Goal: Transaction & Acquisition: Purchase product/service

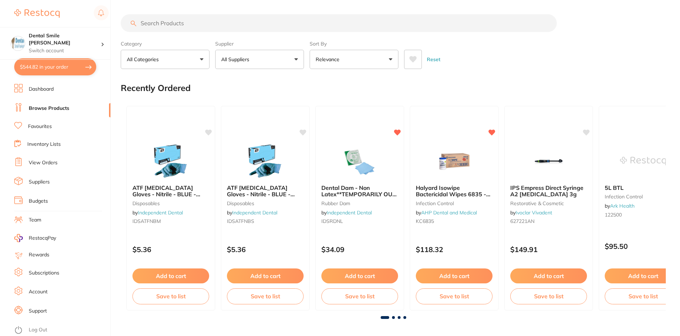
click at [160, 22] on input "search" at bounding box center [339, 23] width 436 height 18
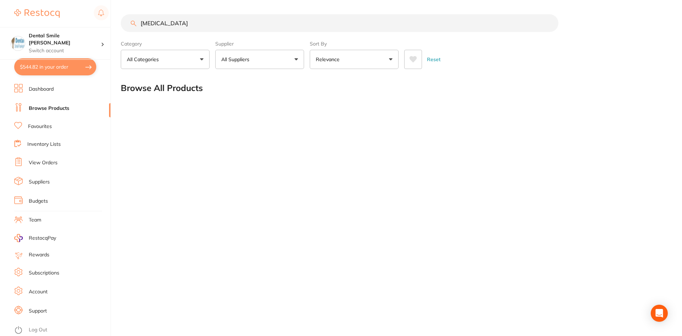
drag, startPoint x: 156, startPoint y: 22, endPoint x: 203, endPoint y: 23, distance: 46.9
click at [203, 23] on input "[MEDICAL_DATA]" at bounding box center [340, 23] width 438 height 18
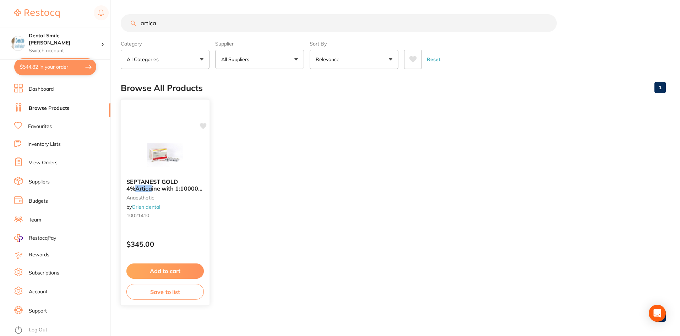
click at [155, 164] on img at bounding box center [165, 155] width 47 height 36
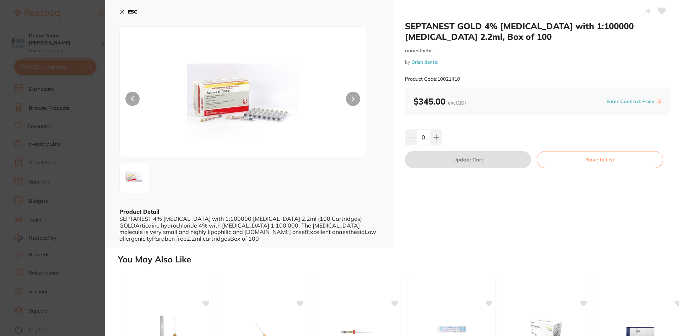
drag, startPoint x: 60, startPoint y: 149, endPoint x: 69, endPoint y: 137, distance: 15.2
click at [60, 149] on section "SEPTANEST GOLD 4% [MEDICAL_DATA] with 1:100000 [MEDICAL_DATA] 2.2ml, Box of 100…" at bounding box center [341, 168] width 682 height 336
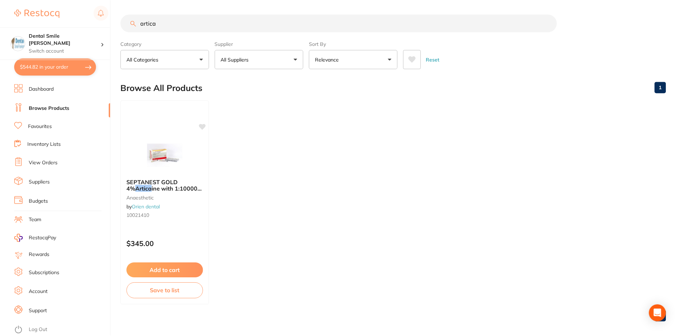
scroll to position [6, 0]
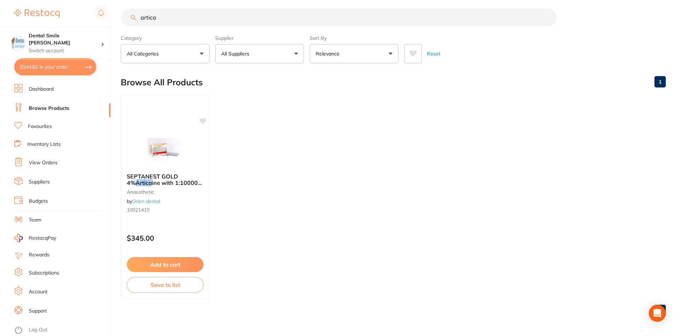
drag, startPoint x: 165, startPoint y: 18, endPoint x: 125, endPoint y: 18, distance: 39.4
click at [125, 18] on input "artica" at bounding box center [339, 18] width 436 height 18
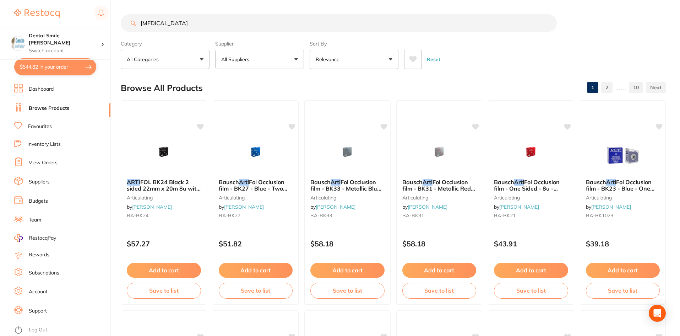
type input "[MEDICAL_DATA]"
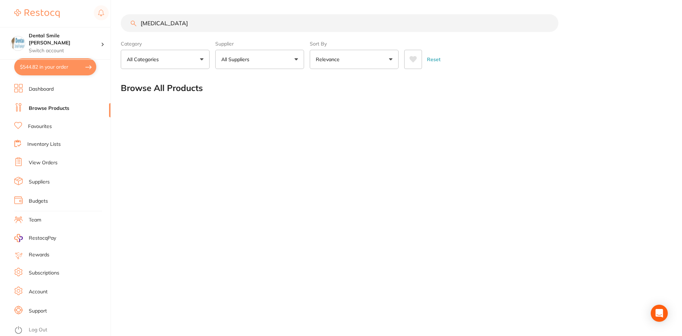
click at [179, 24] on input "[MEDICAL_DATA]" at bounding box center [340, 23] width 438 height 18
click at [43, 127] on link "Favourites" at bounding box center [40, 126] width 24 height 7
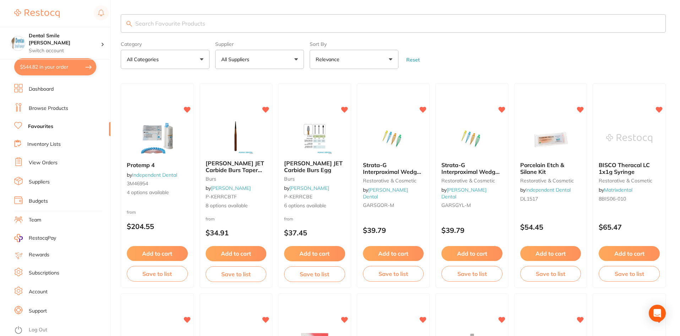
click at [214, 21] on input "search" at bounding box center [393, 23] width 545 height 18
type input "art"
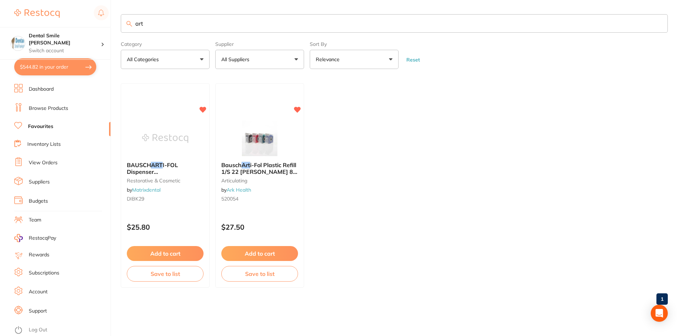
drag, startPoint x: 151, startPoint y: 27, endPoint x: 120, endPoint y: 27, distance: 30.9
click at [120, 27] on div "$544.82 Dental Smile Frankston Switch account Dental Smile Frankston $544.82 in…" at bounding box center [341, 168] width 682 height 336
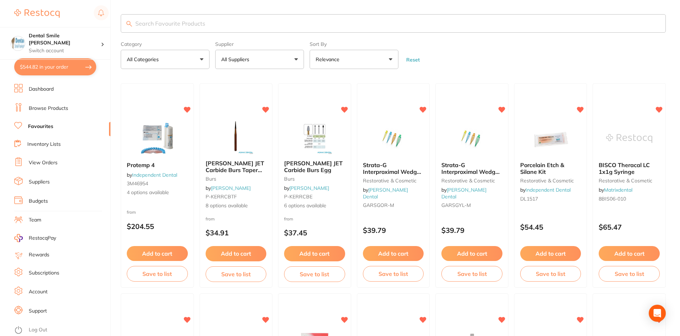
click at [36, 108] on link "Browse Products" at bounding box center [48, 108] width 39 height 7
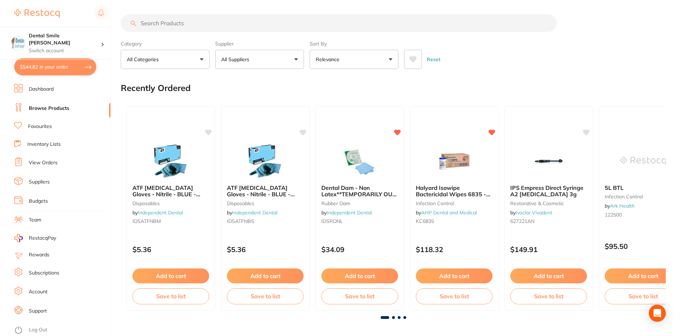
click at [174, 23] on input "search" at bounding box center [339, 23] width 436 height 18
type input "dentalife swirl"
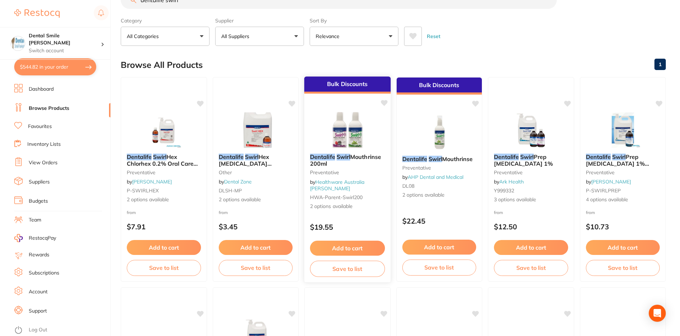
scroll to position [36, 0]
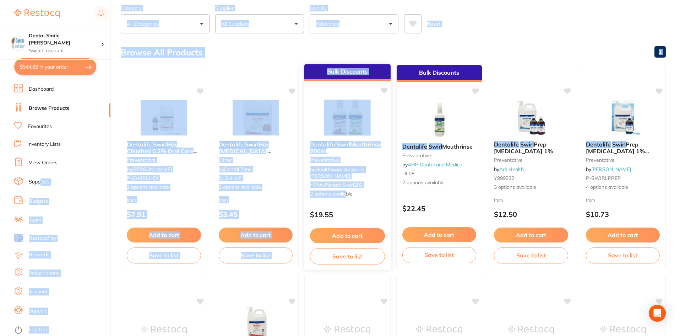
drag, startPoint x: 41, startPoint y: 184, endPoint x: 348, endPoint y: 196, distance: 307.6
click at [347, 197] on div "$544.82 Dental Smile Frankston Switch account Dental Smile Frankston $544.82 in…" at bounding box center [340, 132] width 680 height 336
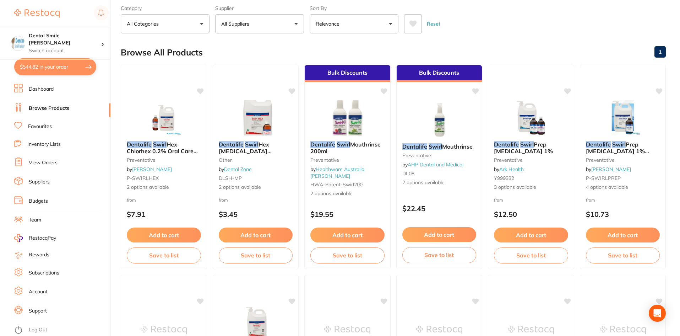
drag, startPoint x: 372, startPoint y: 200, endPoint x: 366, endPoint y: 178, distance: 22.8
click at [372, 200] on div "Bulk Discounts Dentalife Swirl Mouthrinse 200ml Preventative by Healthware Aust…" at bounding box center [347, 167] width 86 height 204
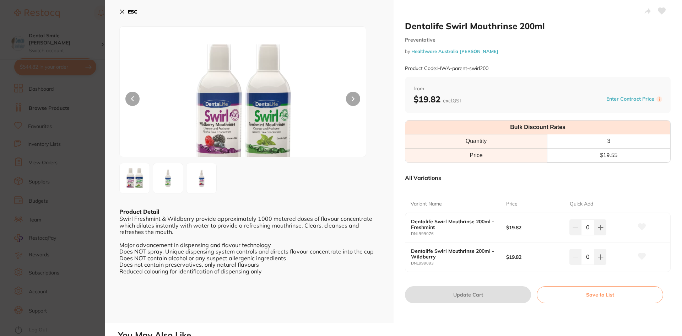
click at [459, 50] on link "Healthware Australia [PERSON_NAME]" at bounding box center [454, 51] width 87 height 6
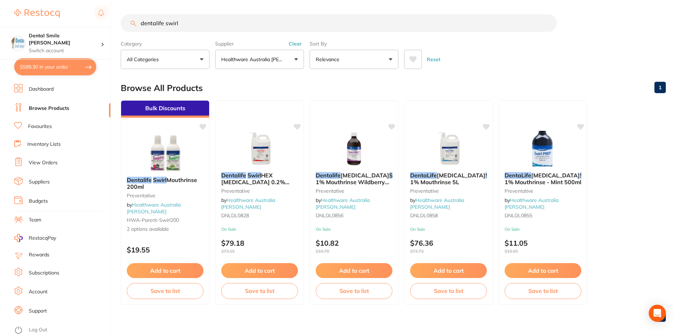
click at [43, 182] on link "Suppliers" at bounding box center [39, 181] width 21 height 7
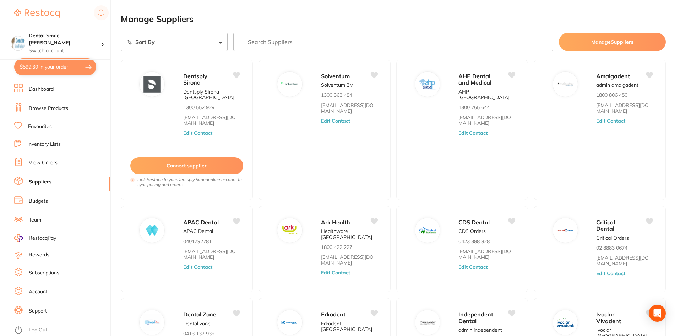
click at [309, 44] on input "search" at bounding box center [393, 42] width 320 height 18
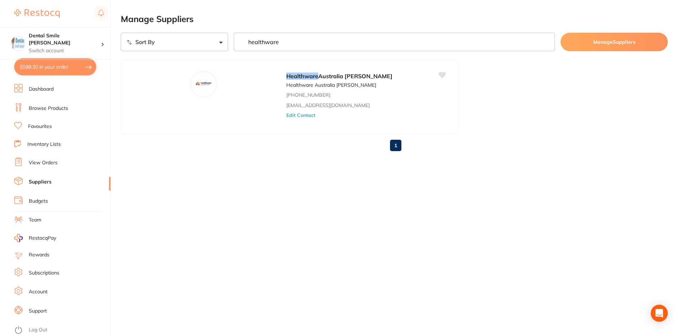
type input "healthware"
click at [43, 105] on link "Browse Products" at bounding box center [48, 108] width 39 height 7
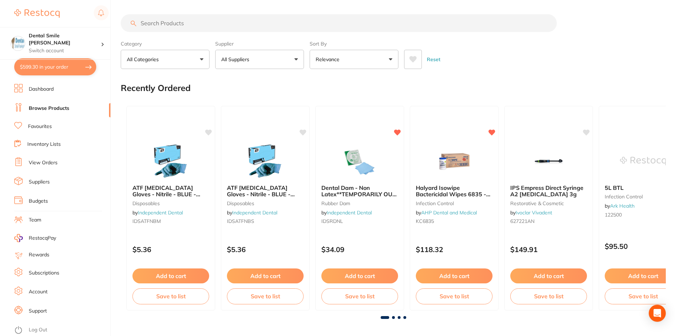
click at [166, 20] on input "search" at bounding box center [339, 23] width 436 height 18
click at [167, 24] on input "search" at bounding box center [339, 23] width 436 height 18
type input "dentalife swirl"
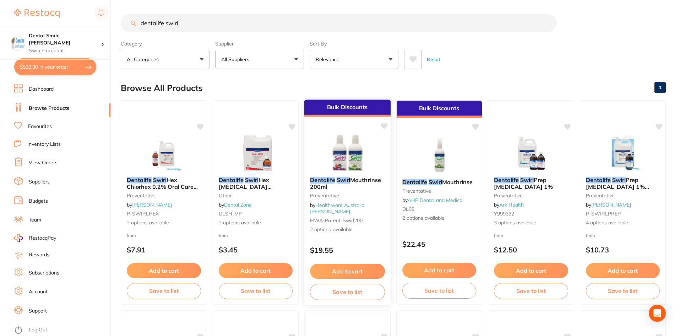
click at [347, 161] on img at bounding box center [347, 153] width 47 height 36
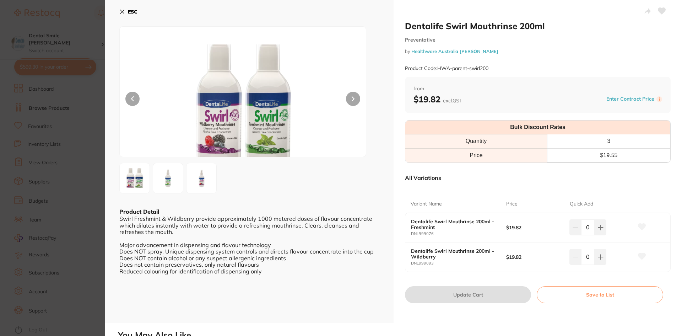
click at [58, 186] on section "Dentalife Swirl Mouthrinse 200ml Preventative by Healthware Australia [PERSON_N…" at bounding box center [341, 168] width 682 height 336
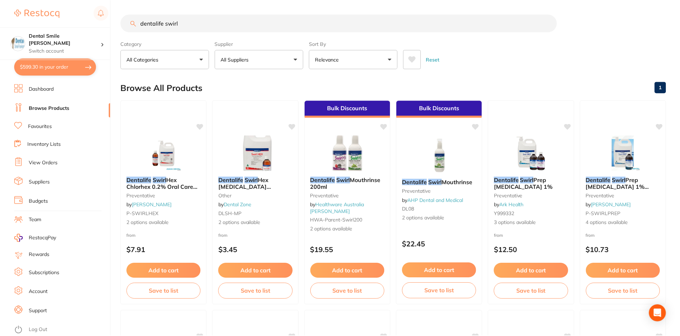
scroll to position [36, 0]
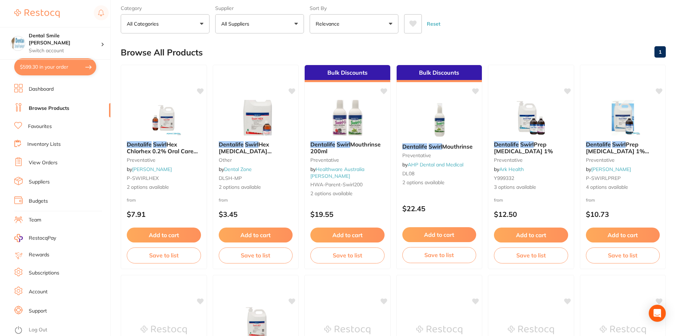
click at [41, 182] on link "Suppliers" at bounding box center [39, 181] width 21 height 7
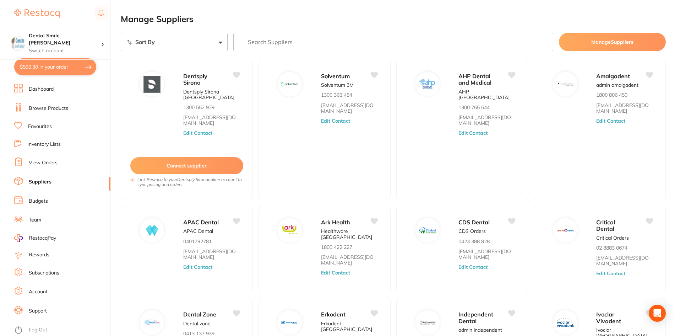
click at [296, 44] on input "search" at bounding box center [393, 42] width 320 height 18
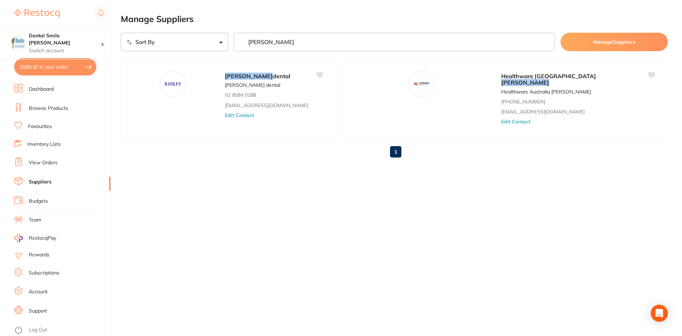
drag, startPoint x: 279, startPoint y: 42, endPoint x: 206, endPoint y: 39, distance: 73.2
click at [208, 40] on div "Sort By A-Z Z-A [PERSON_NAME] Manage Suppliers" at bounding box center [394, 42] width 547 height 18
type input "[PERSON_NAME]"
click at [501, 119] on button "Edit Contact" at bounding box center [515, 122] width 29 height 6
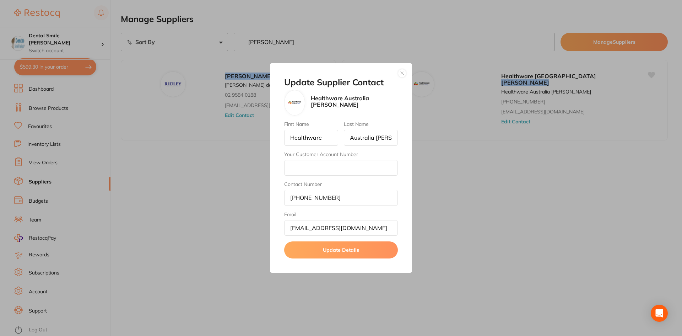
drag, startPoint x: 176, startPoint y: 156, endPoint x: 194, endPoint y: 139, distance: 24.9
click at [177, 155] on div "Update Supplier Contact Healthware [GEOGRAPHIC_DATA] [PERSON_NAME] First Name H…" at bounding box center [341, 168] width 682 height 336
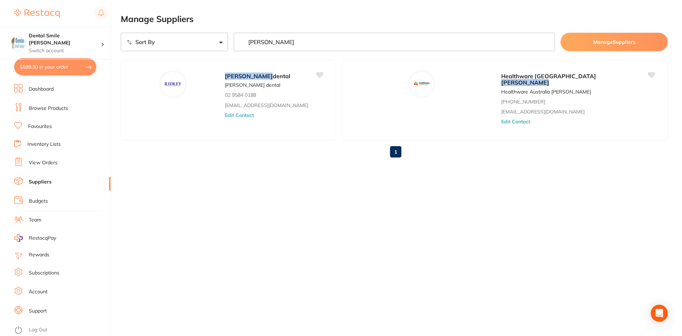
click at [52, 103] on li "Browse Products" at bounding box center [62, 108] width 96 height 11
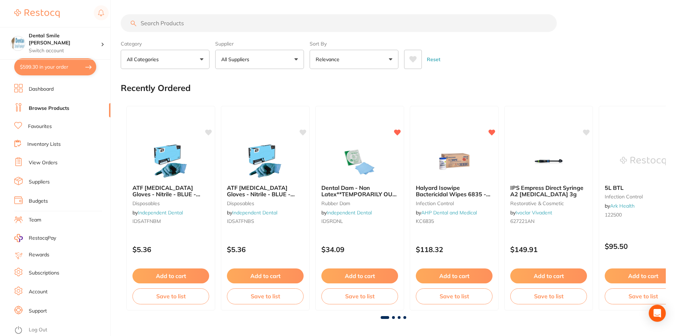
click at [216, 21] on input "search" at bounding box center [339, 23] width 436 height 18
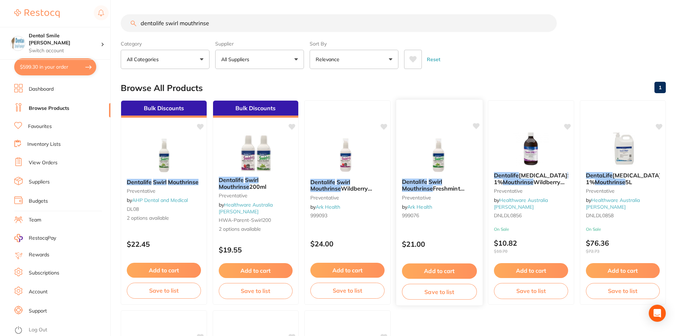
type input "dentalife swirl mouthrinse"
click at [434, 184] on em "Swirl" at bounding box center [436, 181] width 14 height 7
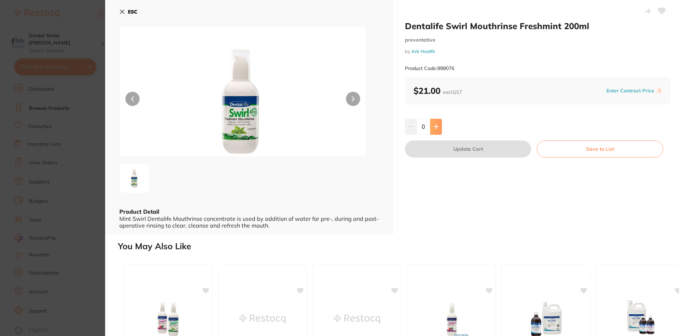
click at [437, 122] on button at bounding box center [436, 127] width 12 height 16
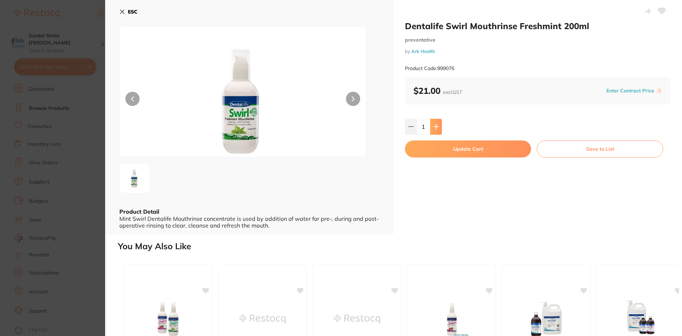
click at [437, 122] on button at bounding box center [436, 127] width 12 height 16
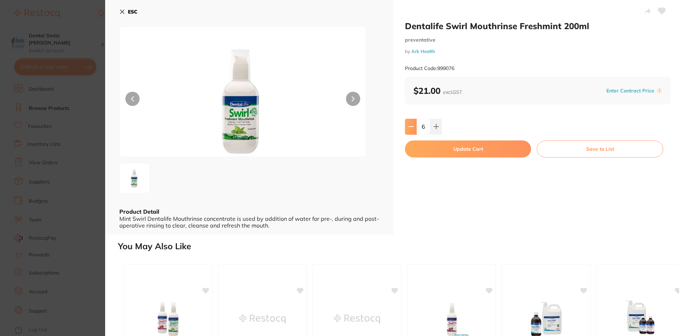
click at [410, 125] on icon at bounding box center [411, 127] width 6 height 6
type input "5"
click at [464, 150] on button "Update Cart" at bounding box center [468, 148] width 126 height 17
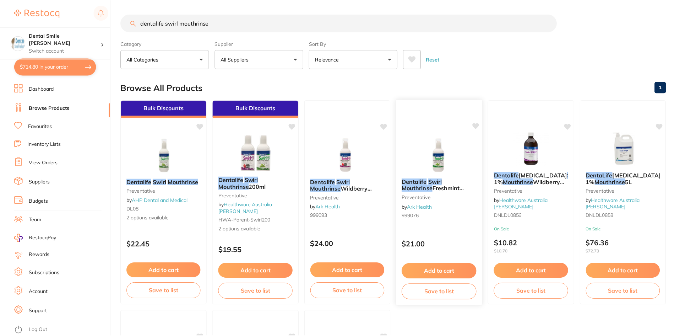
scroll to position [1, 0]
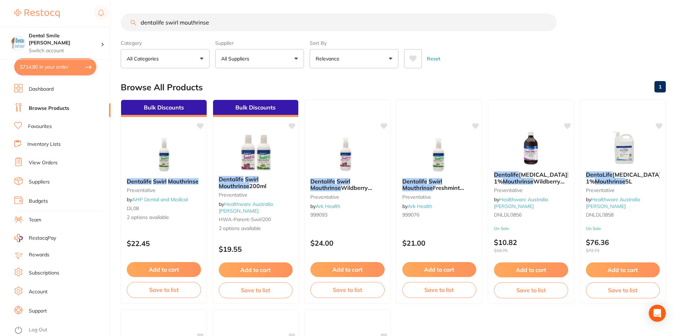
click at [39, 184] on link "Suppliers" at bounding box center [39, 181] width 21 height 7
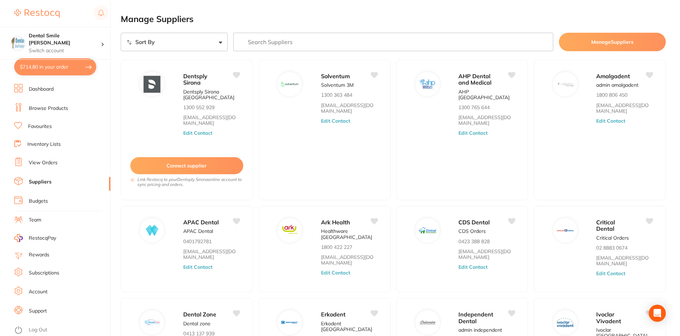
click at [296, 42] on input "search" at bounding box center [393, 42] width 320 height 18
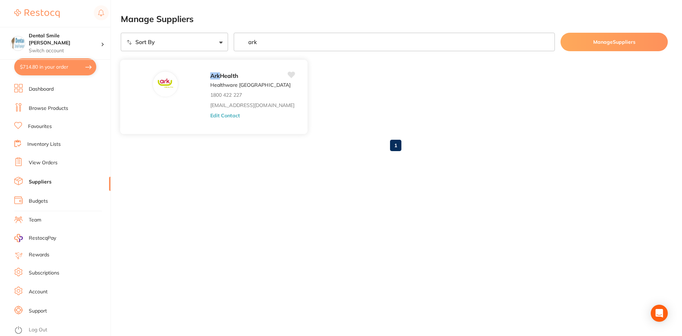
type input "ark"
click at [210, 114] on button "Edit Contact" at bounding box center [224, 115] width 29 height 6
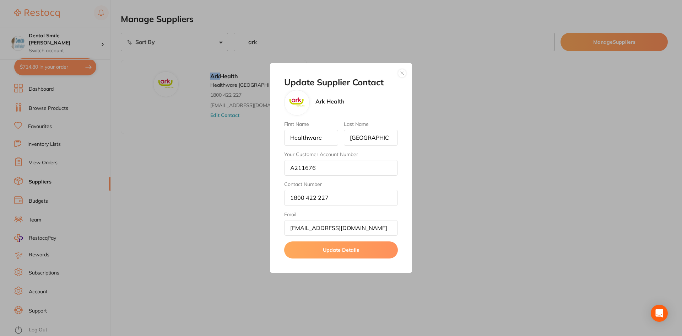
click at [210, 181] on div "Update Supplier Contact Ark Health First Name Healthware Last Name [GEOGRAPHIC_…" at bounding box center [341, 168] width 682 height 336
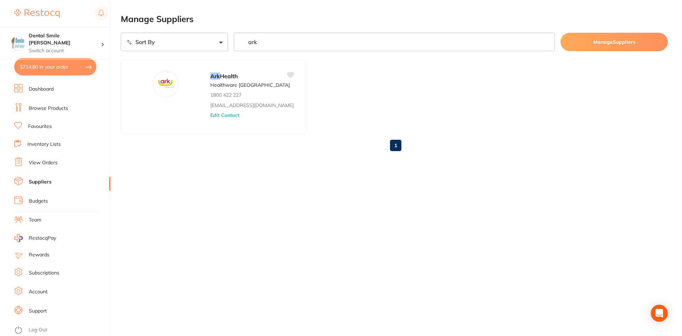
click at [45, 110] on link "Browse Products" at bounding box center [48, 108] width 39 height 7
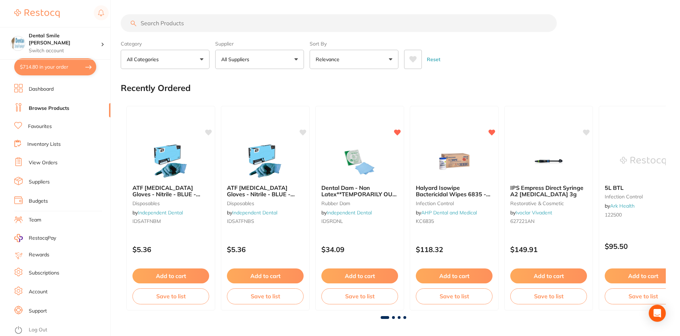
click at [221, 21] on input "search" at bounding box center [339, 23] width 436 height 18
type input "prophy paste"
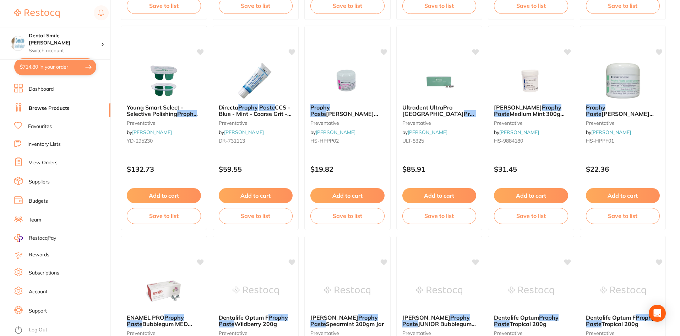
scroll to position [1563, 0]
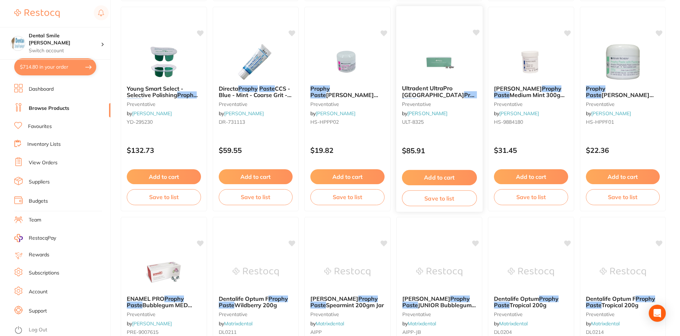
drag, startPoint x: 426, startPoint y: 131, endPoint x: 422, endPoint y: 126, distance: 6.8
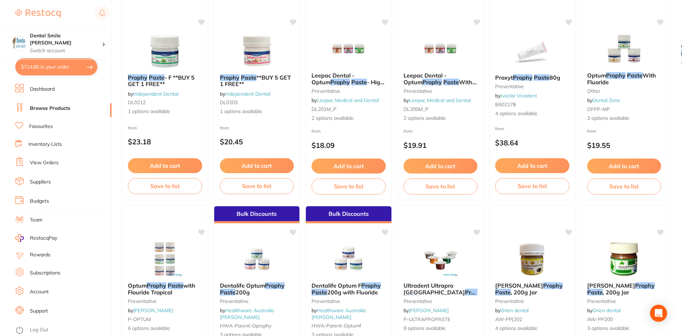
scroll to position [0, 0]
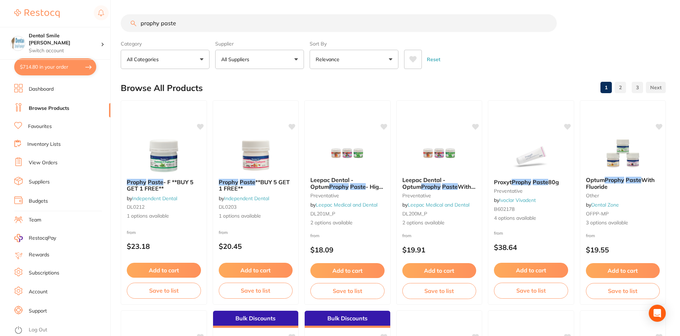
click at [376, 60] on button "Relevance" at bounding box center [354, 59] width 89 height 19
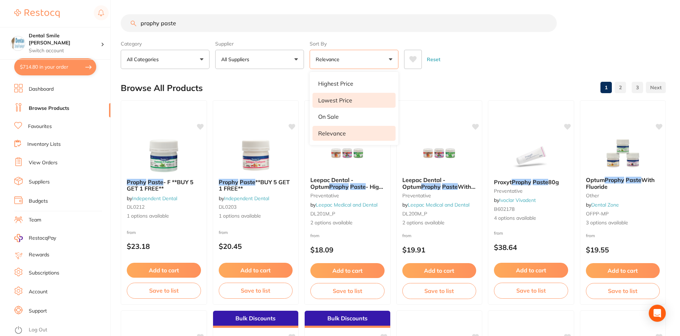
click at [340, 100] on p "Lowest Price" at bounding box center [335, 100] width 34 height 6
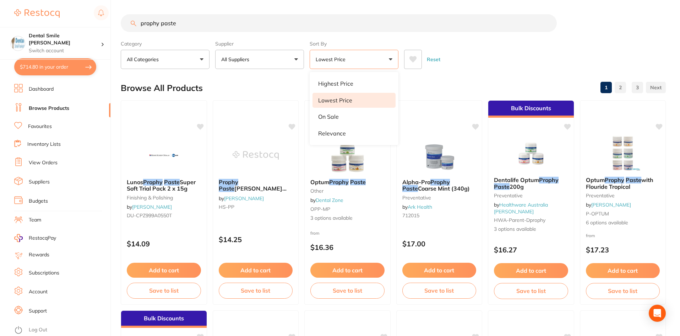
click at [480, 55] on div "Reset" at bounding box center [532, 56] width 256 height 25
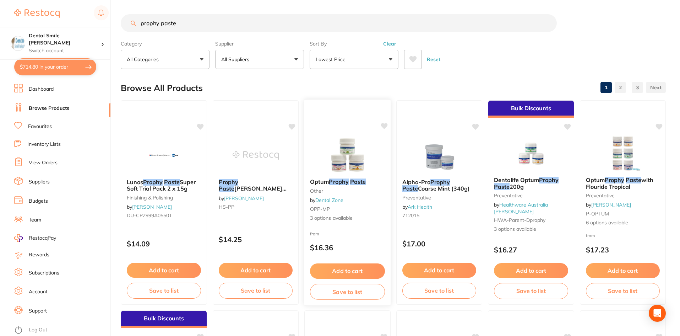
click at [349, 167] on img at bounding box center [347, 155] width 47 height 36
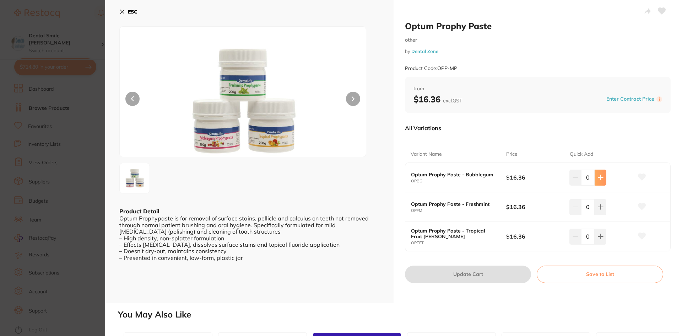
click at [603, 179] on button at bounding box center [601, 177] width 12 height 16
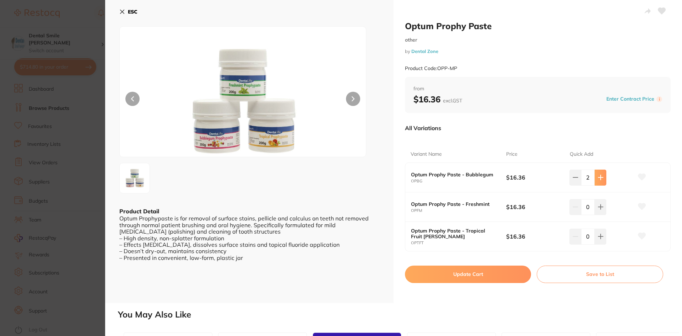
click at [603, 179] on button at bounding box center [601, 177] width 12 height 16
type input "4"
click at [454, 275] on button "Update Cart" at bounding box center [468, 273] width 126 height 17
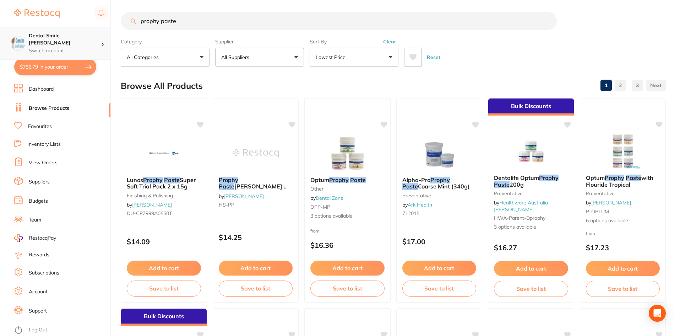
scroll to position [0, 0]
drag, startPoint x: 187, startPoint y: 23, endPoint x: 83, endPoint y: 31, distance: 103.7
click at [83, 31] on div "$786.79 Dental Smile Frankston Switch account Dental Smile Frankston $786.79 in…" at bounding box center [340, 166] width 680 height 336
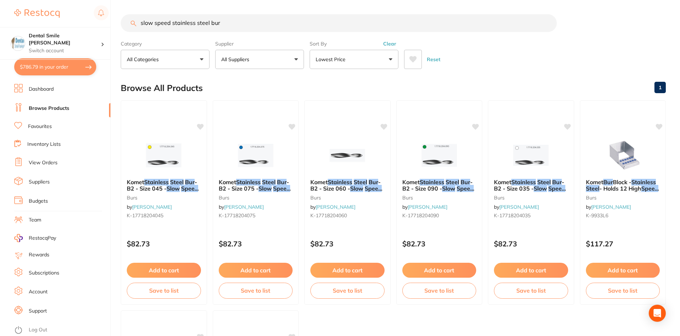
scroll to position [0, 0]
drag, startPoint x: 97, startPoint y: 10, endPoint x: 38, endPoint y: 5, distance: 59.2
click at [38, 8] on div "$786.79 Dental Smile Frankston Switch account Dental Smile Frankston $786.79 in…" at bounding box center [340, 168] width 680 height 336
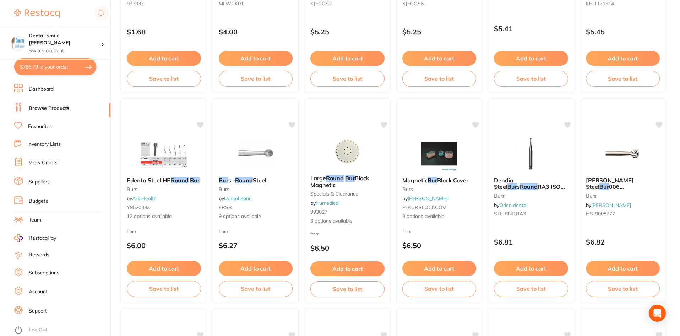
scroll to position [213, 0]
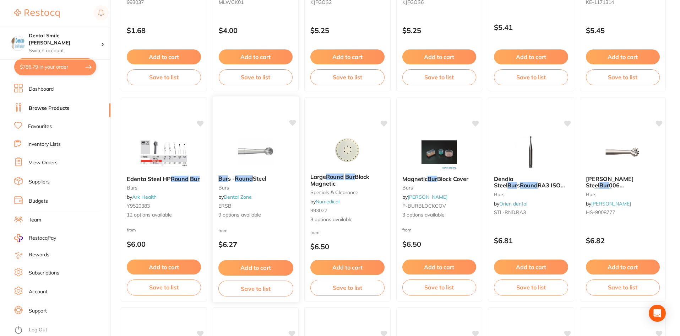
click at [271, 147] on img at bounding box center [255, 152] width 47 height 36
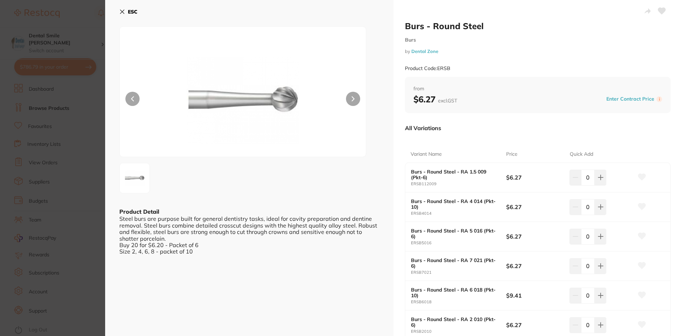
click at [58, 127] on section "Burs - Round Steel Burs by Dental Zone Product Code: ERSB ESC Product Detail St…" at bounding box center [341, 168] width 682 height 336
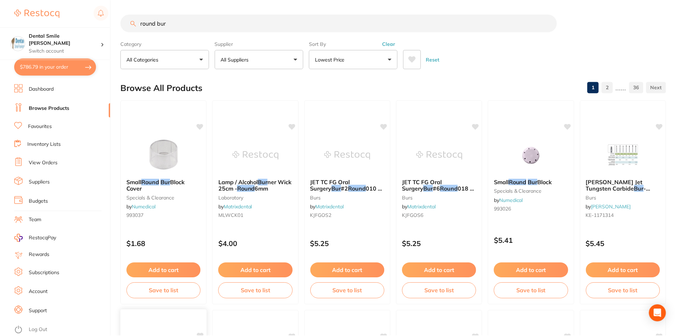
scroll to position [213, 0]
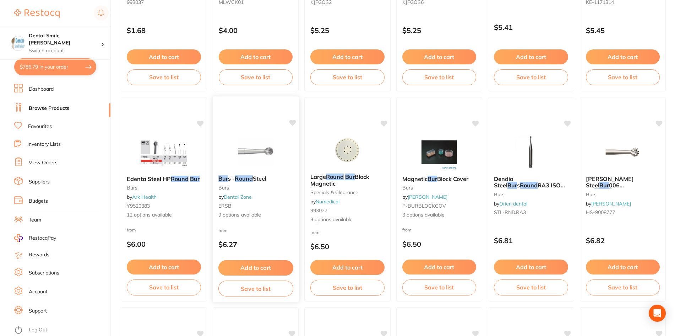
click at [255, 141] on img at bounding box center [255, 152] width 47 height 36
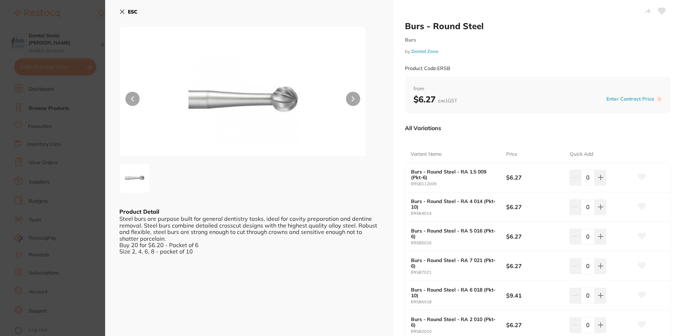
scroll to position [0, 0]
click at [73, 201] on section "Burs - Round Steel Burs by Dental Zone Product Code: ERSB ESC Product Detail St…" at bounding box center [341, 168] width 682 height 336
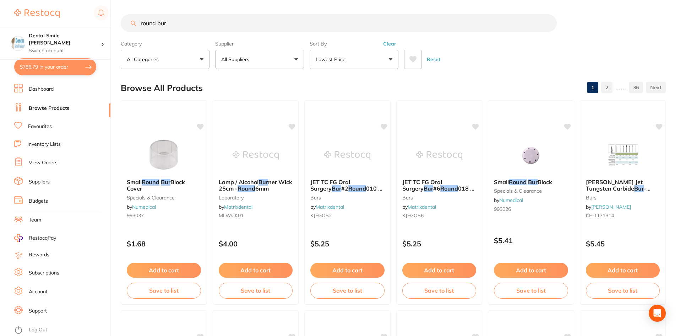
drag, startPoint x: 178, startPoint y: 24, endPoint x: 81, endPoint y: 16, distance: 97.3
click at [83, 20] on div "$786.79 Dental Smile Frankston Switch account Dental Smile Frankston $786.79 in…" at bounding box center [340, 168] width 680 height 336
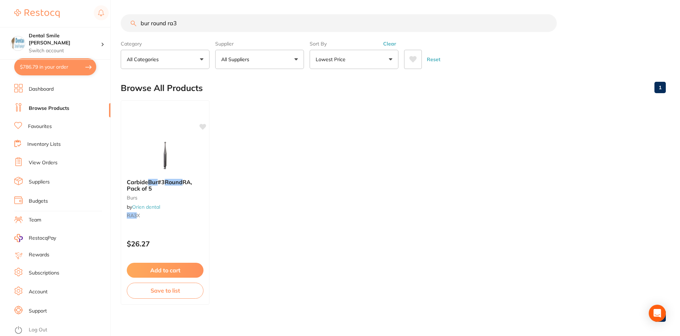
drag, startPoint x: 166, startPoint y: 23, endPoint x: 222, endPoint y: 55, distance: 64.6
click at [96, 27] on div "$786.79 Dental Smile Frankston Switch account Dental Smile Frankston $786.79 in…" at bounding box center [340, 168] width 680 height 336
drag, startPoint x: 158, startPoint y: 23, endPoint x: 119, endPoint y: 25, distance: 39.8
click at [120, 25] on div "$786.79 Dental Smile Frankston Switch account Dental Smile Frankston $786.79 in…" at bounding box center [340, 168] width 680 height 336
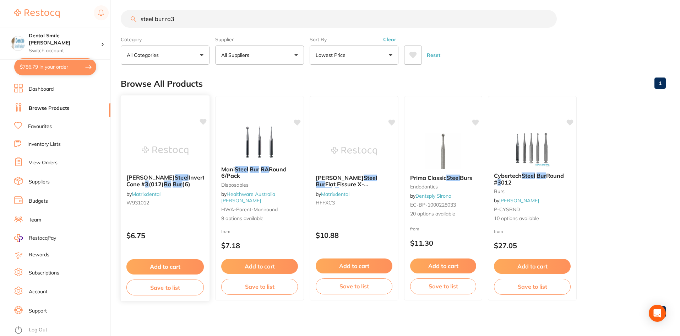
scroll to position [6, 0]
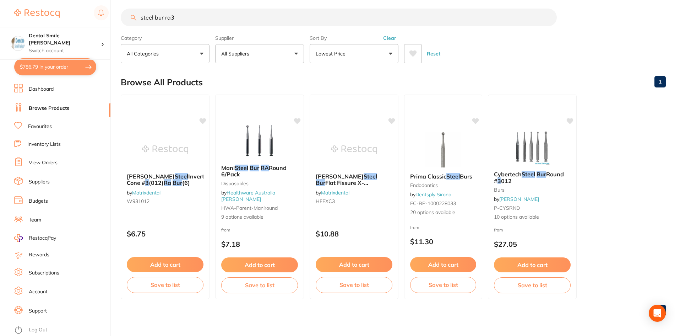
drag, startPoint x: 163, startPoint y: 19, endPoint x: 205, endPoint y: 15, distance: 42.1
click at [204, 15] on input "steel bur ra3" at bounding box center [339, 18] width 436 height 18
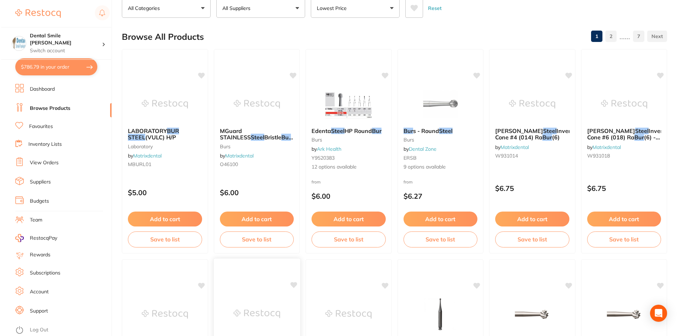
scroll to position [0, 0]
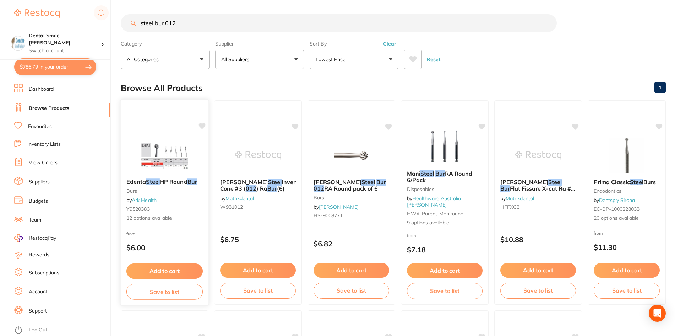
click at [170, 149] on img at bounding box center [164, 155] width 47 height 36
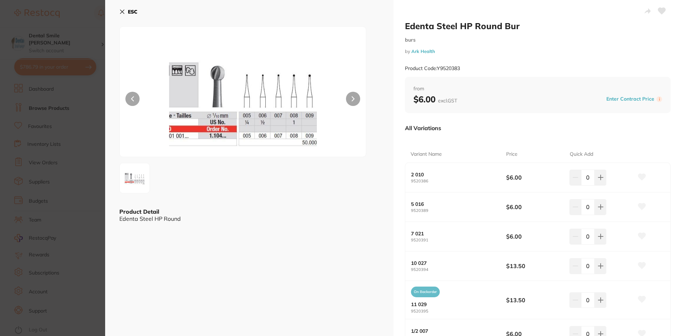
click at [76, 187] on section "Edenta Steel HP Round Bur burs by Ark Health Product Code: Y9520383 ESC Product…" at bounding box center [341, 168] width 682 height 336
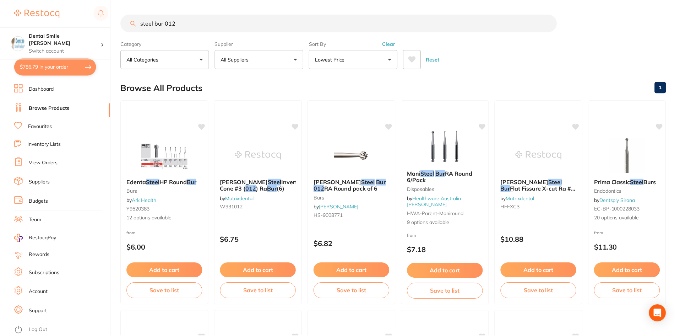
scroll to position [2, 0]
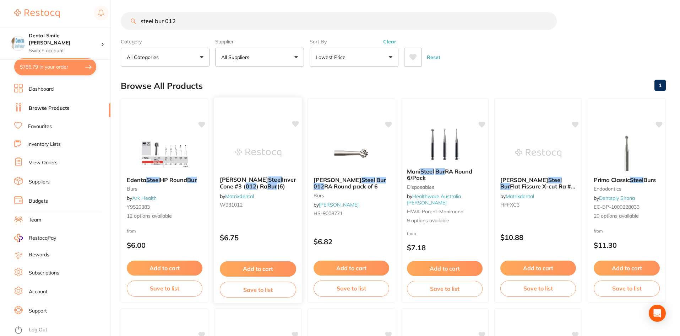
click at [274, 177] on span "Inverted Cone #3 (" at bounding box center [262, 183] width 85 height 14
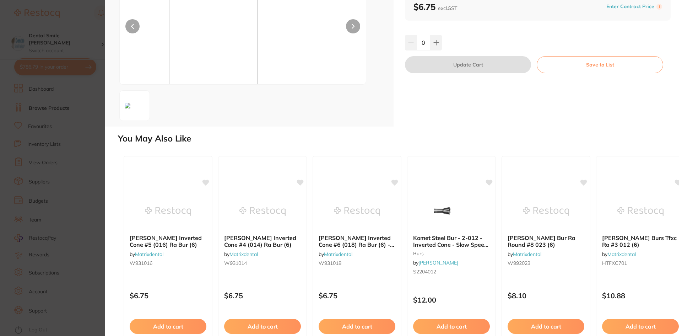
scroll to position [106, 0]
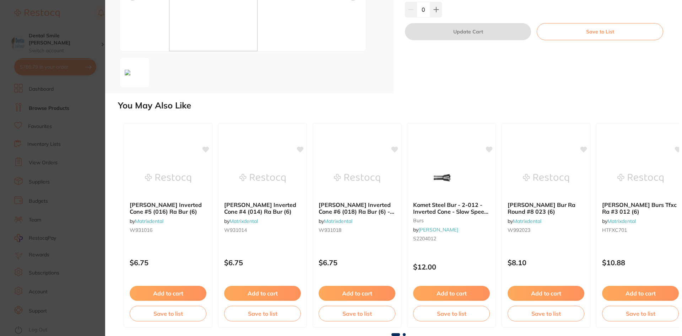
click at [58, 161] on section "Thomas Steel Inverted Cone #3 (012) Ra Bur (6) by Matrixdental Product Code: W9…" at bounding box center [341, 168] width 682 height 336
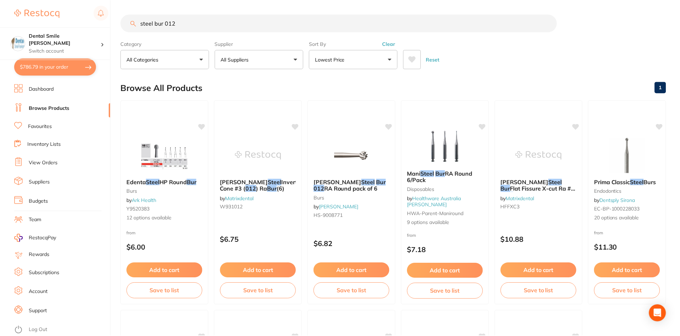
scroll to position [2, 0]
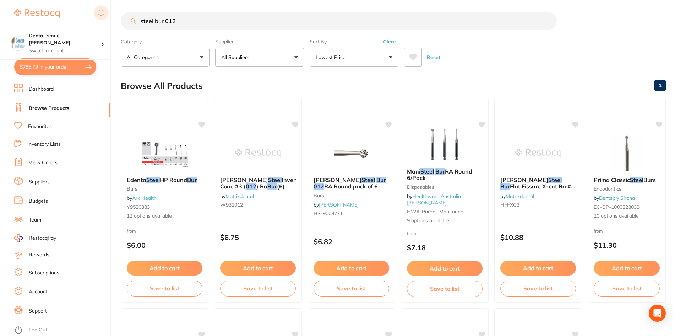
drag, startPoint x: 192, startPoint y: 18, endPoint x: 97, endPoint y: 12, distance: 95.5
click at [97, 12] on div "$786.79 Dental Smile Frankston Switch account Dental Smile Frankston $786.79 in…" at bounding box center [340, 166] width 680 height 336
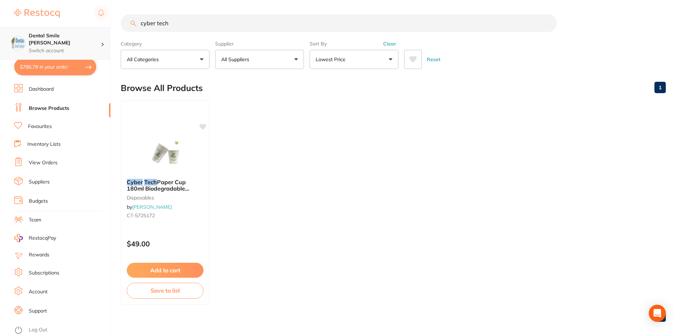
scroll to position [0, 0]
drag, startPoint x: 132, startPoint y: 25, endPoint x: 65, endPoint y: 22, distance: 67.2
click at [74, 28] on div "$786.79 Dental Smile Frankston Switch account Dental Smile Frankston $786.79 in…" at bounding box center [340, 168] width 680 height 336
type input "steel bur"
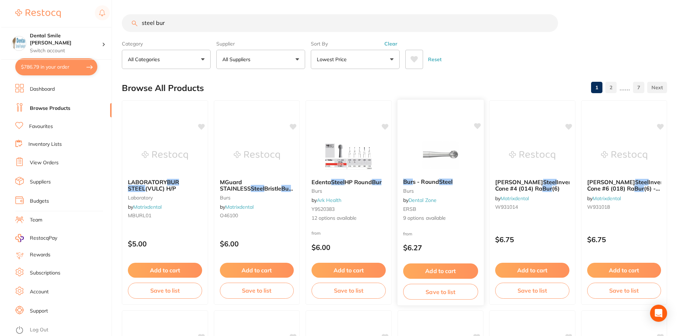
scroll to position [0, 0]
click at [449, 147] on img at bounding box center [439, 155] width 47 height 36
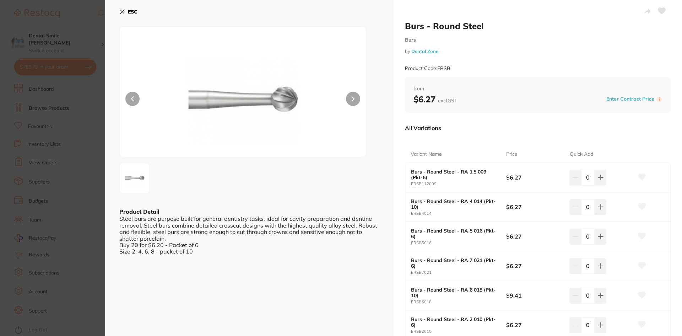
click at [58, 180] on section "Burs - Round Steel Burs by Dental Zone Product Code: ERSB ESC Product Detail St…" at bounding box center [341, 168] width 682 height 336
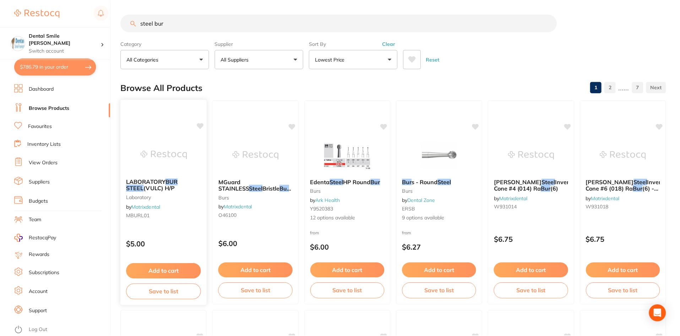
scroll to position [2, 0]
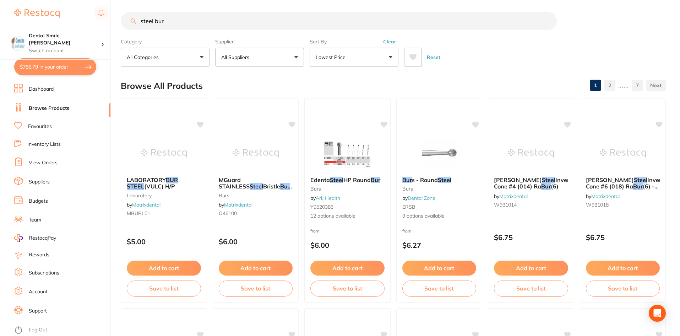
click at [41, 69] on button "$786.79 in your order" at bounding box center [55, 66] width 82 height 17
checkbox input "true"
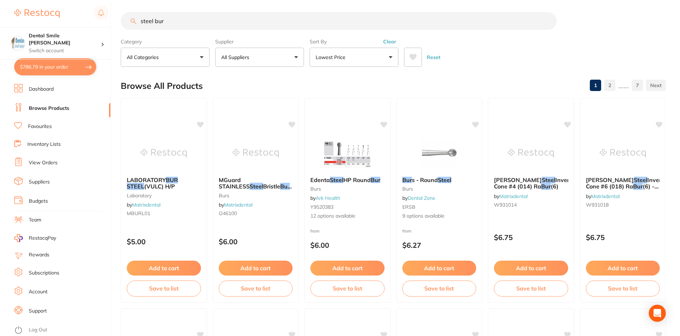
checkbox input "true"
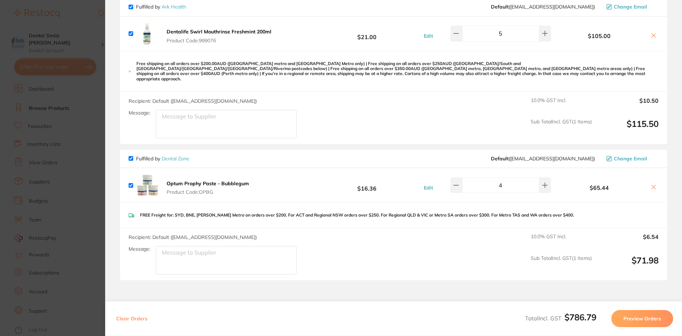
scroll to position [213, 0]
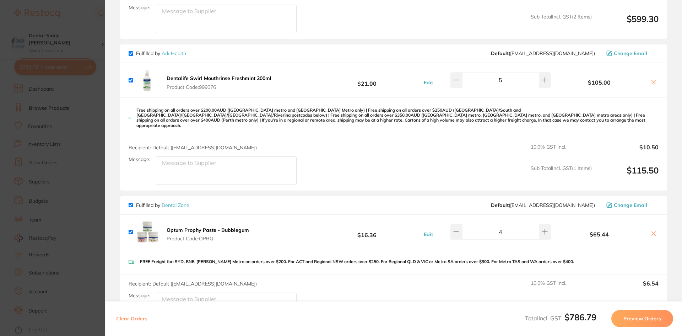
click at [72, 154] on section "Update RRP Set your pre negotiated price for this item. Item Agreed RRP (excl. …" at bounding box center [341, 168] width 682 height 336
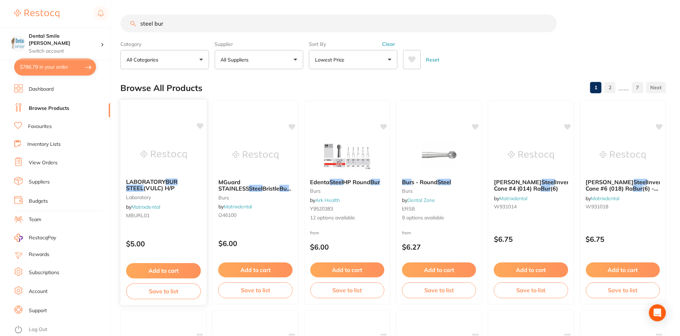
scroll to position [2, 0]
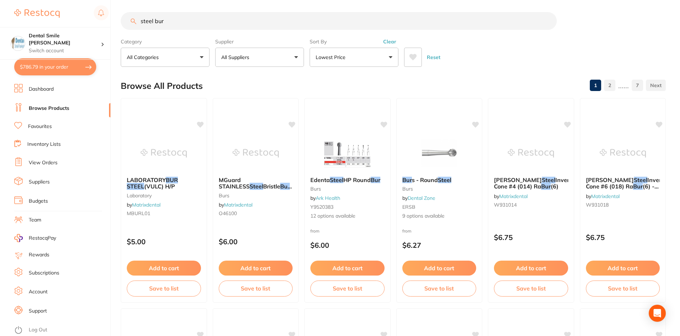
click at [273, 56] on button "All Suppliers" at bounding box center [259, 57] width 89 height 19
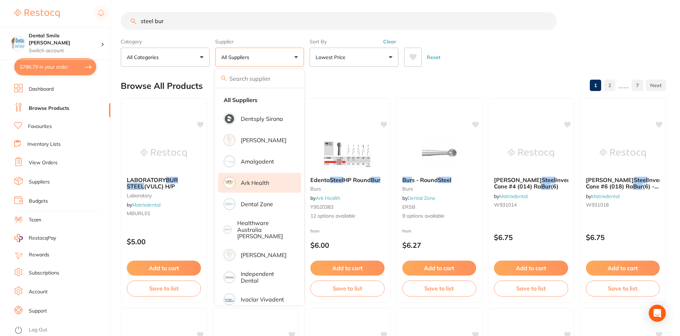
click at [247, 189] on li "Ark Health" at bounding box center [259, 183] width 83 height 20
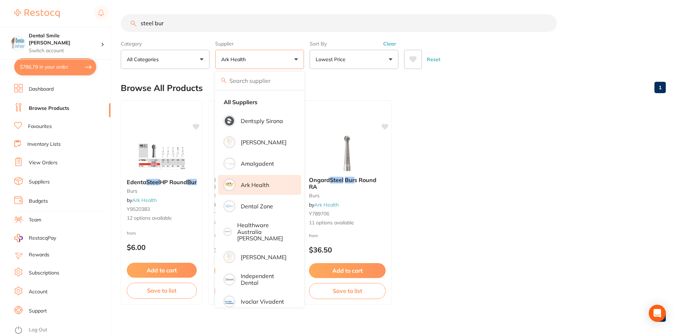
click at [472, 161] on ul "Edenta Steel HP Round Bur burs by Ark Health Y9520383 12 options available from…" at bounding box center [393, 202] width 545 height 204
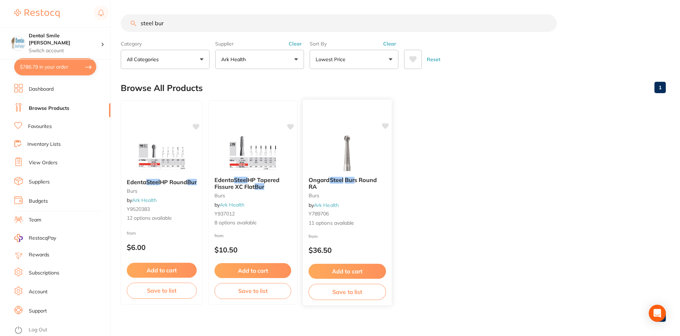
click at [355, 168] on img at bounding box center [347, 153] width 47 height 36
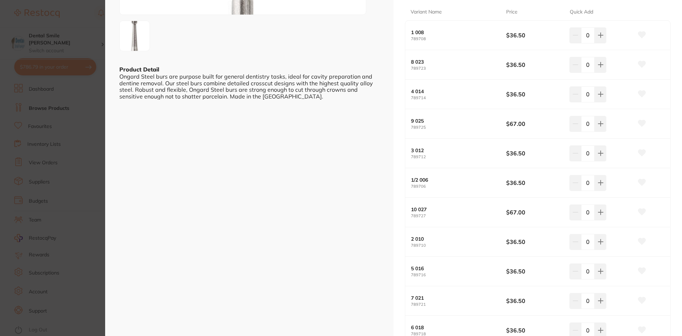
click at [48, 120] on section "Ongard Steel Burs Round RA burs by Ark Health Product Code: Y789706 ESC Product…" at bounding box center [341, 168] width 682 height 336
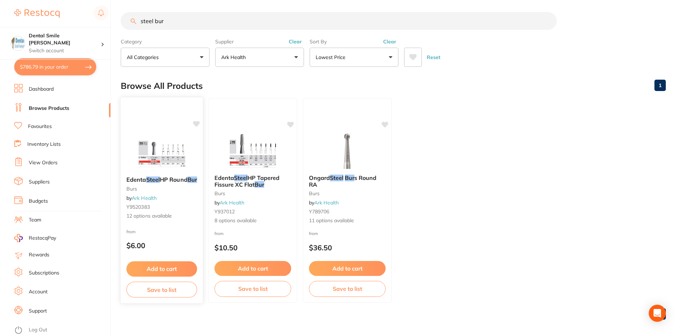
click at [164, 157] on img at bounding box center [162, 153] width 47 height 36
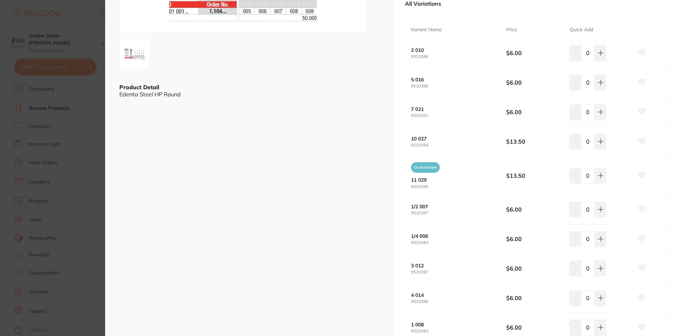
scroll to position [142, 0]
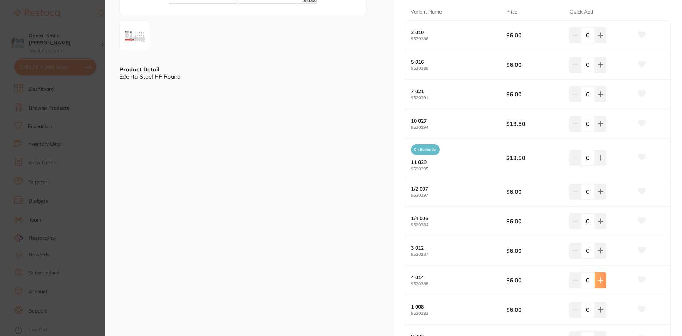
click at [603, 285] on button at bounding box center [601, 280] width 12 height 16
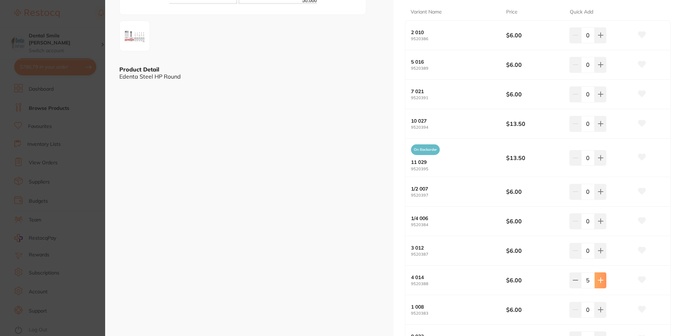
click at [603, 285] on button at bounding box center [601, 280] width 12 height 16
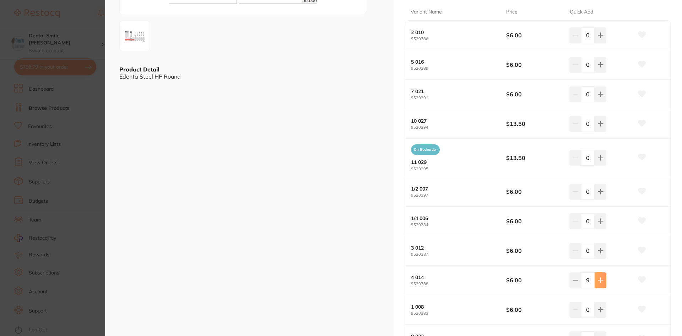
type input "10"
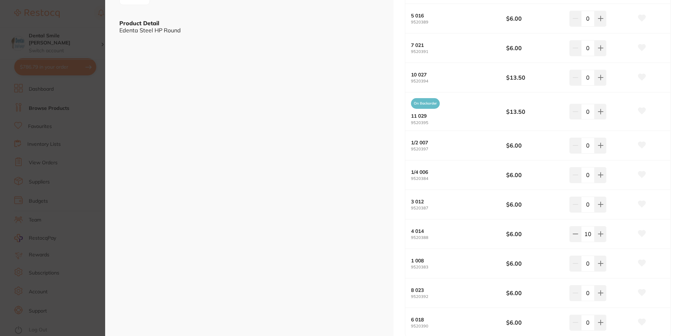
scroll to position [284, 0]
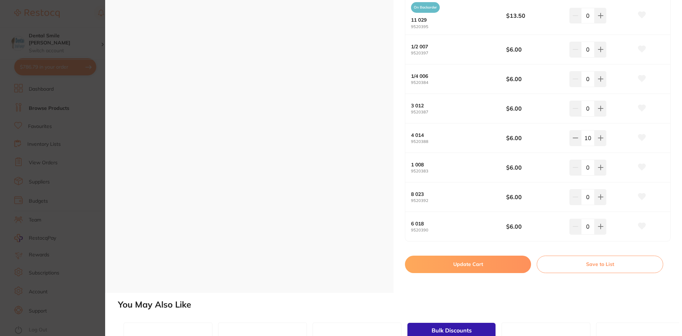
click at [502, 265] on button "Update Cart" at bounding box center [468, 263] width 126 height 17
checkbox input "false"
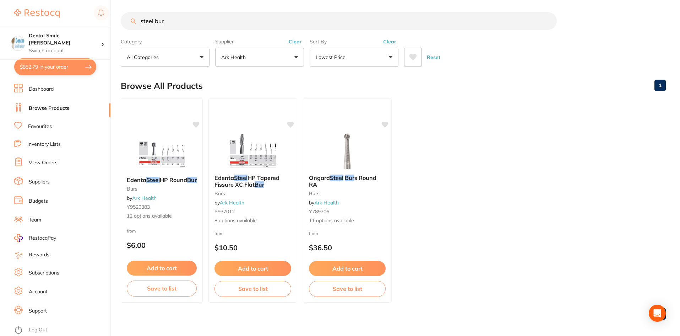
click at [67, 69] on button "$852.79 in your order" at bounding box center [55, 66] width 82 height 17
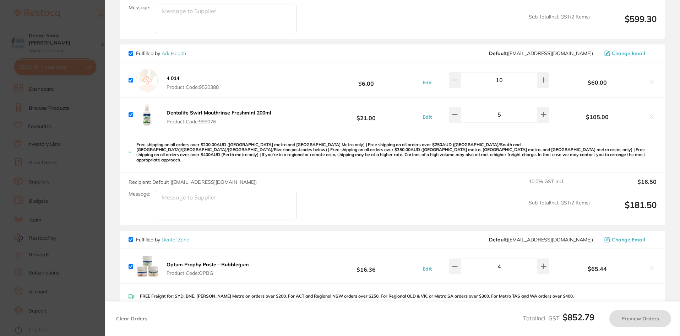
checkbox input "true"
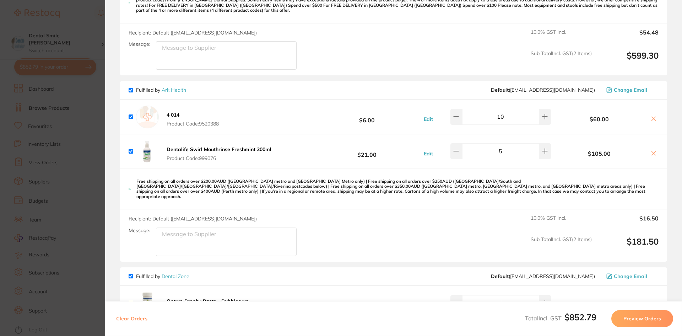
scroll to position [178, 0]
click at [94, 153] on section "Update RRP Set your pre negotiated price for this item. Item Agreed RRP (excl. …" at bounding box center [341, 168] width 682 height 336
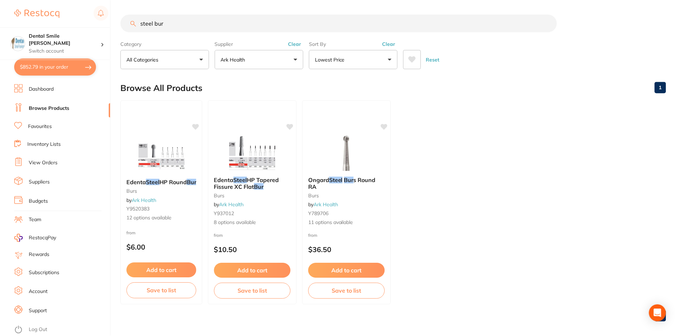
scroll to position [2, 0]
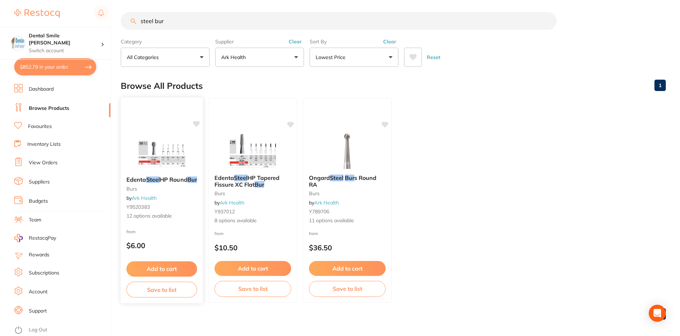
click at [167, 157] on img at bounding box center [162, 153] width 47 height 36
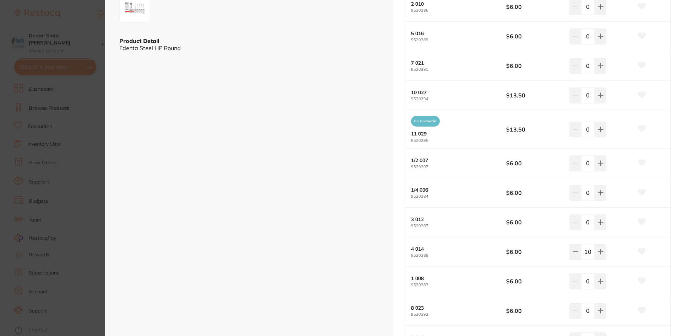
scroll to position [178, 0]
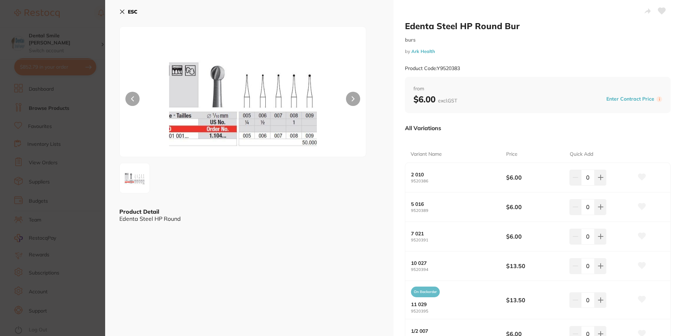
click at [83, 160] on section "Edenta Steel HP Round Bur burs by Ark Health Product Code: Y9520383 ESC Product…" at bounding box center [341, 168] width 682 height 336
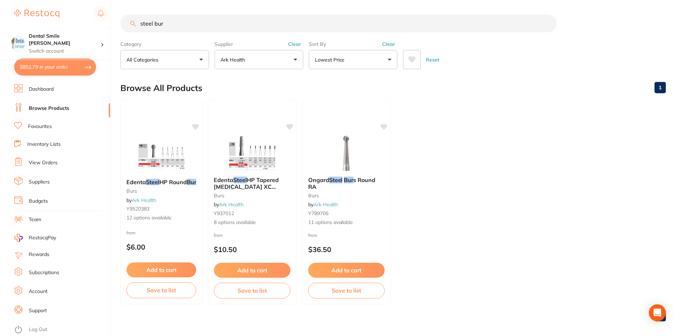
scroll to position [2, 0]
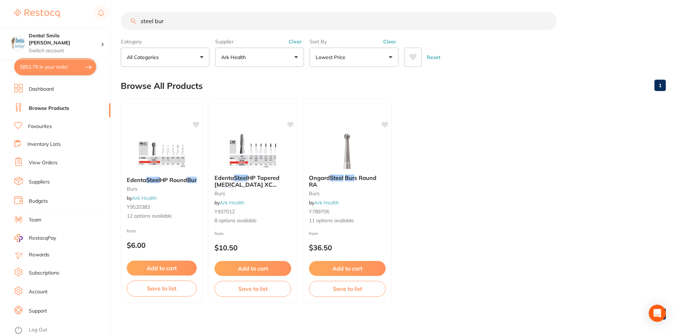
click at [46, 64] on button "$852.79 in your order" at bounding box center [55, 66] width 82 height 17
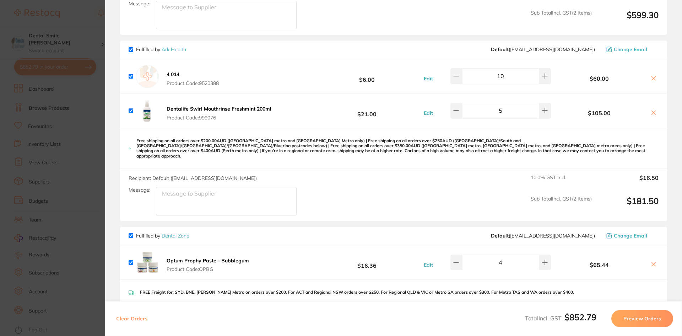
scroll to position [249, 0]
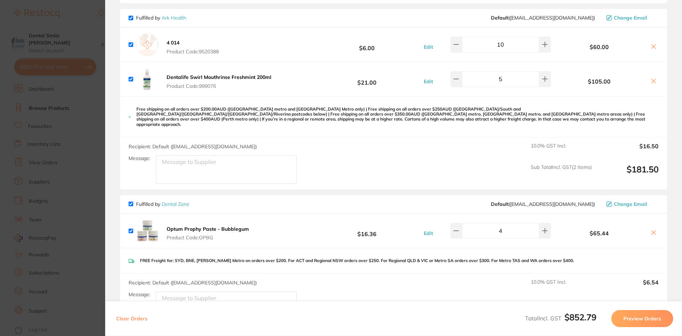
click at [80, 186] on section "Update RRP Set your pre negotiated price for this item. Item Agreed RRP (excl. …" at bounding box center [341, 168] width 682 height 336
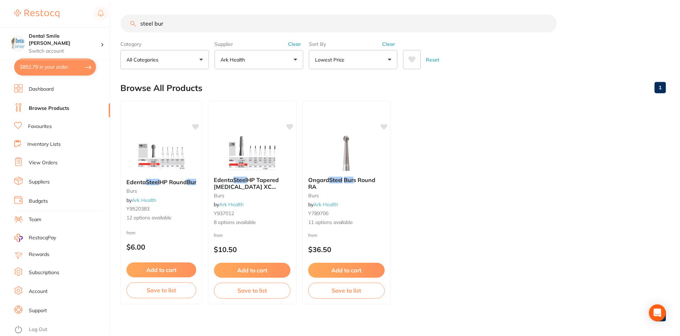
scroll to position [2, 0]
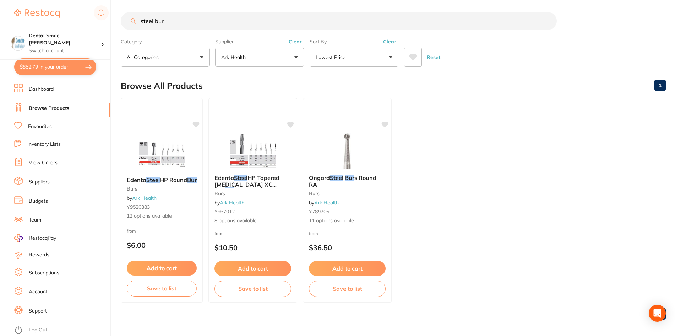
click at [249, 54] on button "Ark Health" at bounding box center [259, 57] width 89 height 19
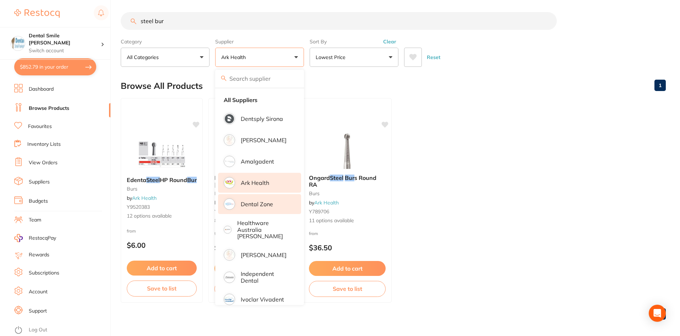
click at [262, 208] on li "Dental Zone" at bounding box center [259, 204] width 83 height 20
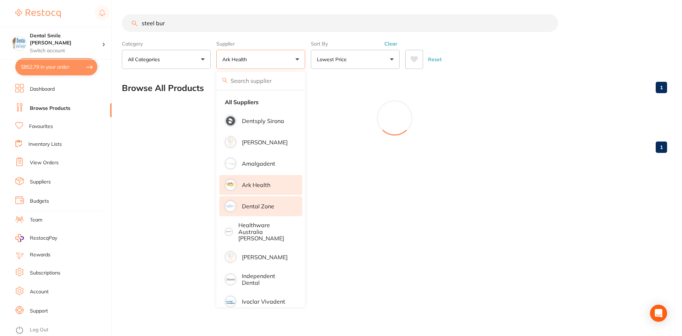
scroll to position [0, 0]
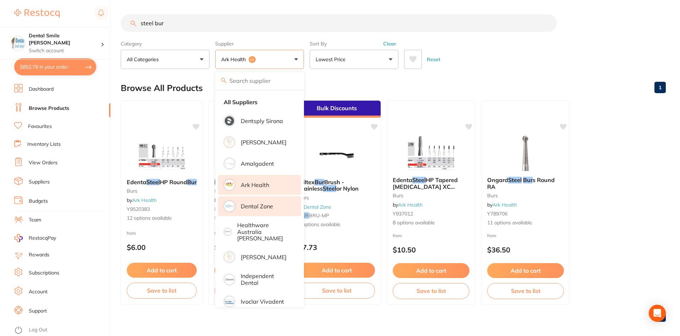
click at [253, 185] on p "Ark Health" at bounding box center [255, 185] width 28 height 6
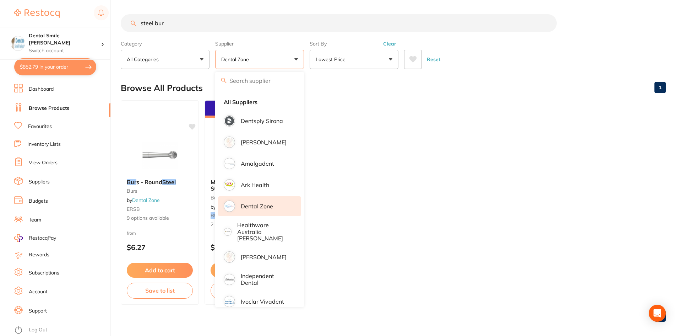
click at [393, 180] on ul "Bur s - Round Steel Burs by Dental Zone ERSB 9 options available from $6.27 Add…" at bounding box center [393, 202] width 545 height 204
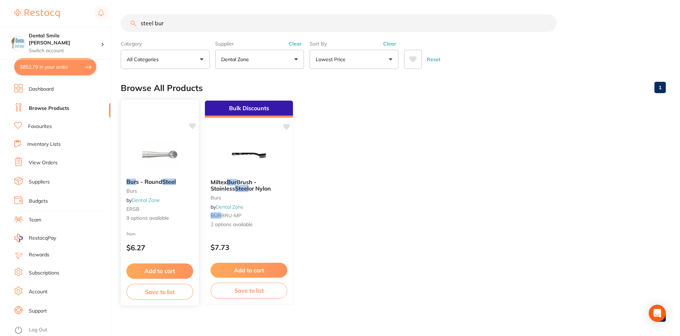
click at [158, 155] on img at bounding box center [159, 155] width 47 height 36
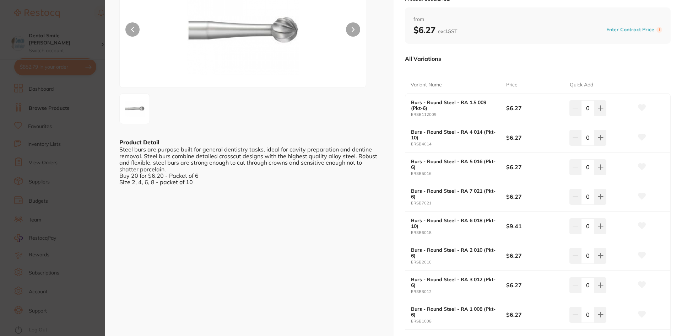
scroll to position [71, 0]
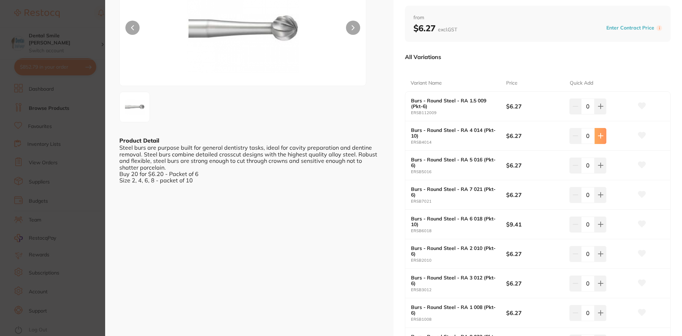
click at [598, 135] on icon at bounding box center [601, 136] width 6 height 6
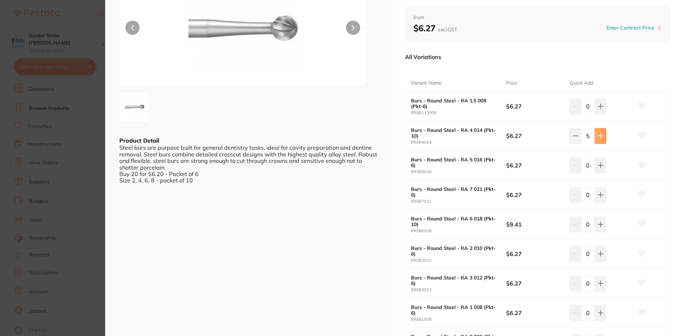
click at [598, 135] on icon at bounding box center [601, 136] width 6 height 6
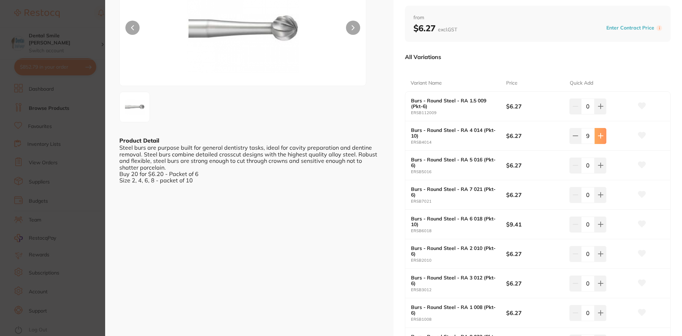
click at [598, 135] on icon at bounding box center [601, 136] width 6 height 6
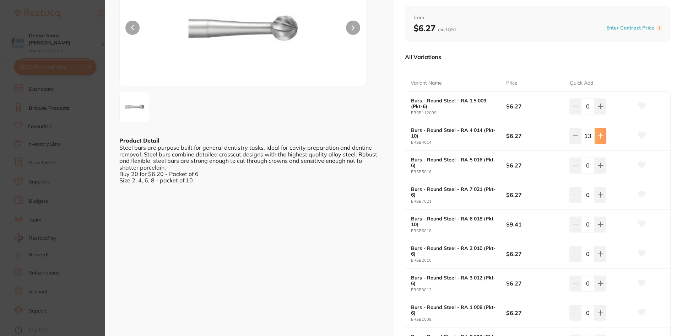
click at [598, 135] on icon at bounding box center [601, 136] width 6 height 6
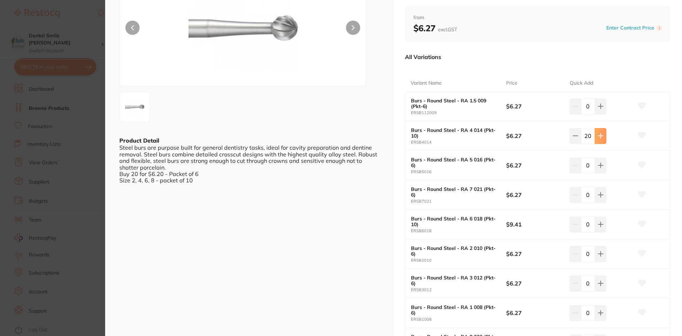
click at [598, 135] on icon at bounding box center [601, 136] width 6 height 6
click at [575, 138] on icon at bounding box center [576, 136] width 6 height 6
click at [575, 137] on icon at bounding box center [576, 136] width 6 height 6
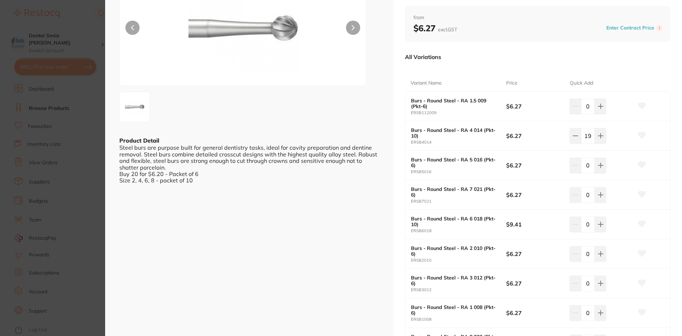
click at [580, 137] on div "19" at bounding box center [588, 136] width 37 height 16
drag, startPoint x: 584, startPoint y: 134, endPoint x: 590, endPoint y: 134, distance: 5.7
click at [590, 134] on input "19" at bounding box center [588, 136] width 14 height 16
type input "10"
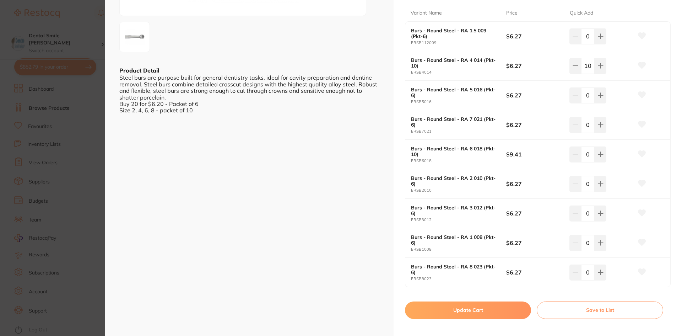
scroll to position [249, 0]
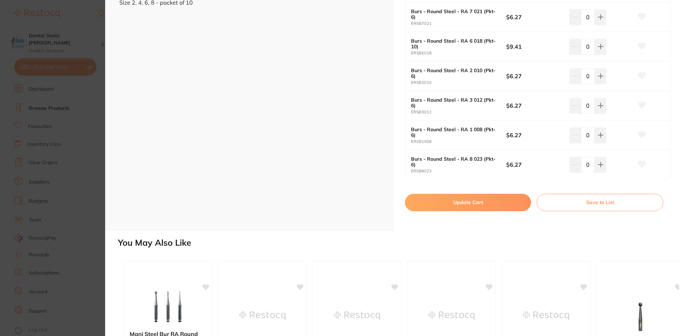
click at [452, 204] on button "Update Cart" at bounding box center [468, 202] width 126 height 17
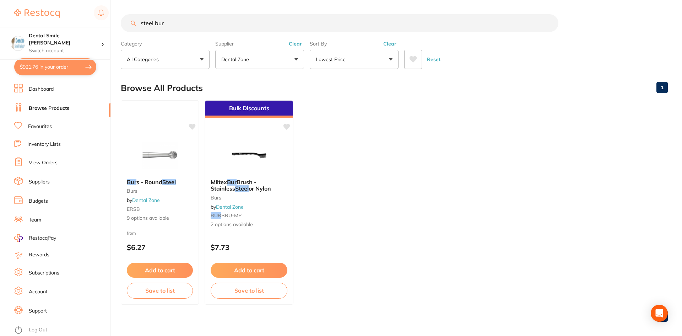
checkbox input "false"
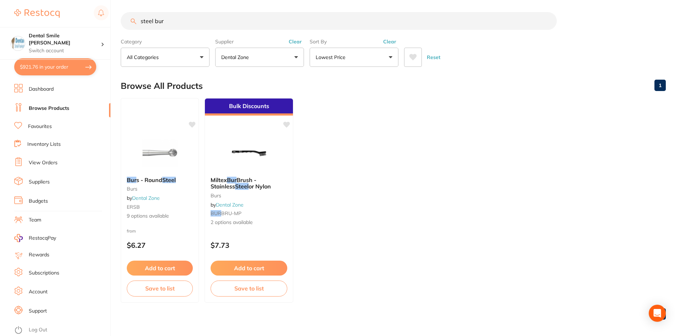
click at [56, 70] on button "$921.76 in your order" at bounding box center [55, 66] width 82 height 17
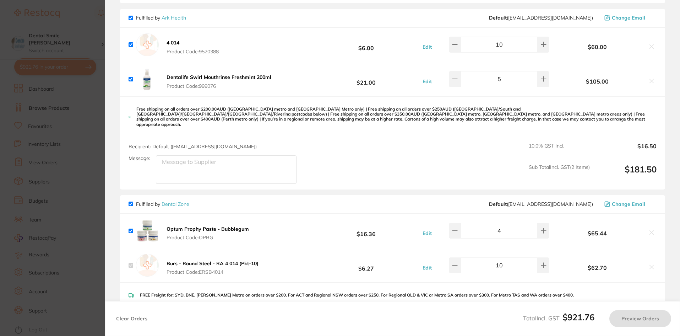
checkbox input "true"
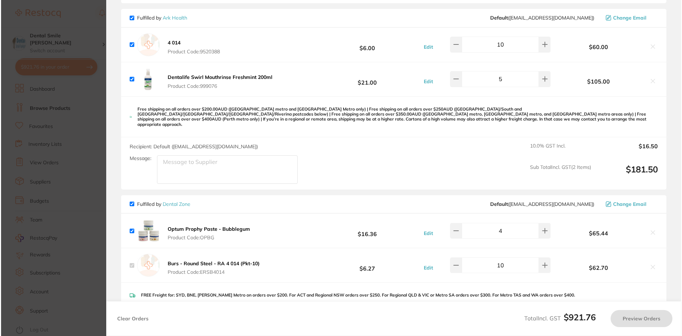
scroll to position [0, 0]
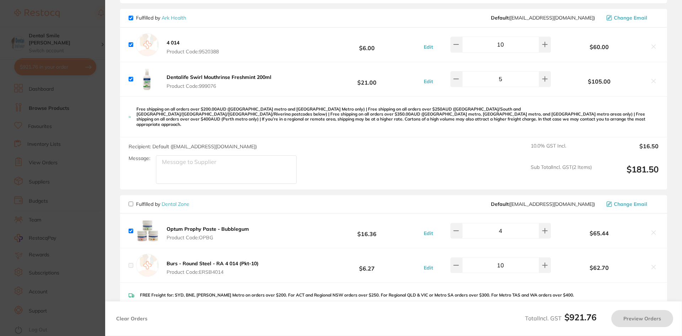
checkbox input "false"
checkbox input "true"
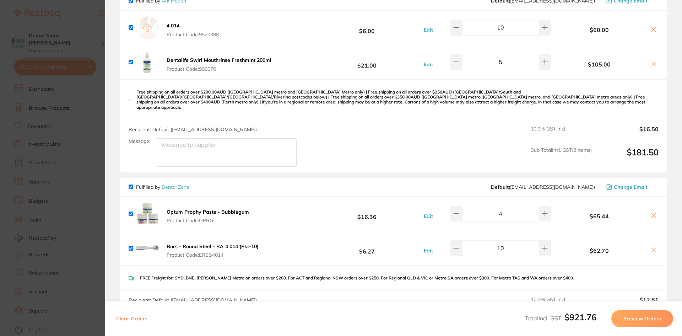
scroll to position [249, 0]
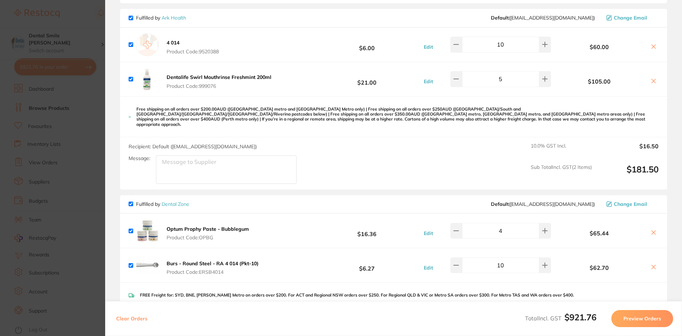
click at [65, 139] on section "Update RRP Set your pre negotiated price for this item. Item Agreed RRP (excl. …" at bounding box center [341, 168] width 682 height 336
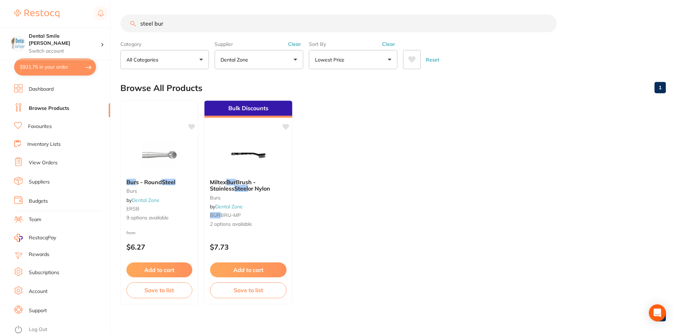
scroll to position [2, 0]
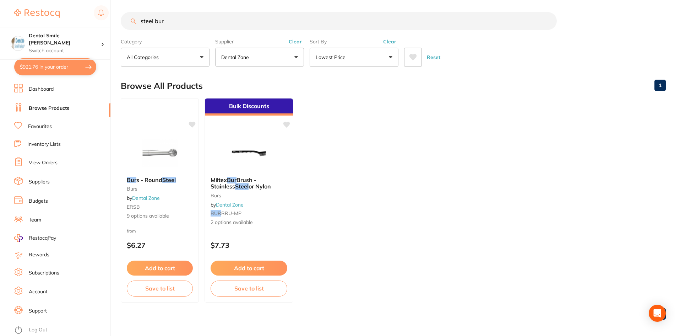
click at [47, 107] on link "Browse Products" at bounding box center [49, 108] width 41 height 7
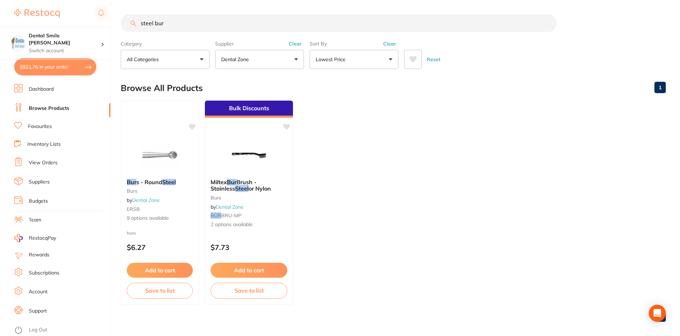
click at [46, 107] on link "Browse Products" at bounding box center [49, 108] width 41 height 7
drag, startPoint x: 91, startPoint y: 21, endPoint x: 58, endPoint y: 18, distance: 33.6
click at [64, 21] on div "$921.76 Dental Smile Frankston Switch account Dental Smile Frankston $921.76 in…" at bounding box center [340, 168] width 680 height 336
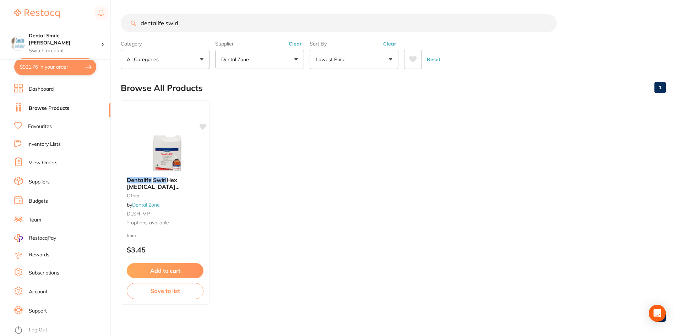
click at [299, 43] on button "Clear" at bounding box center [295, 44] width 17 height 6
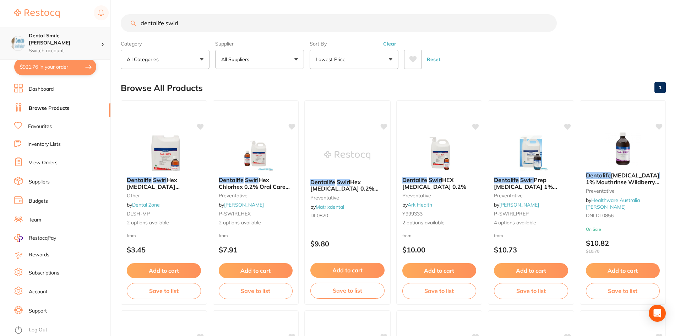
scroll to position [0, 0]
drag, startPoint x: 111, startPoint y: 32, endPoint x: 82, endPoint y: 33, distance: 29.2
click at [83, 33] on div "$921.76 Dental Smile Frankston Switch account Dental Smile Frankston $921.76 in…" at bounding box center [340, 168] width 680 height 336
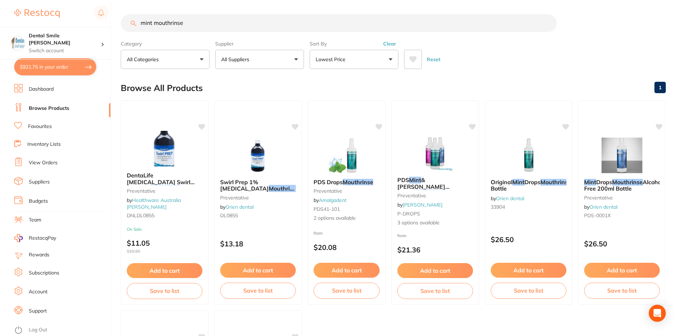
click at [233, 56] on p "All Suppliers" at bounding box center [236, 59] width 31 height 7
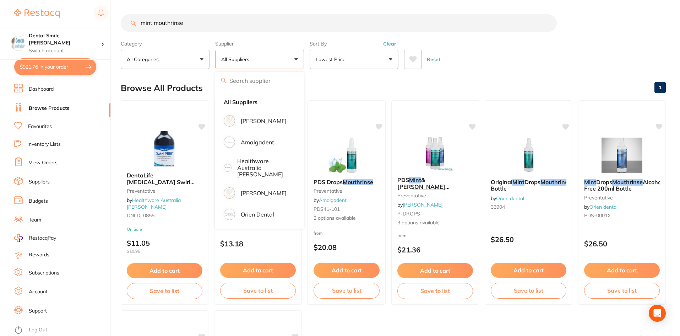
drag, startPoint x: 155, startPoint y: 22, endPoint x: 112, endPoint y: 30, distance: 43.0
click at [113, 30] on div "$921.76 Dental Smile Frankston Switch account Dental Smile Frankston $921.76 in…" at bounding box center [340, 168] width 680 height 336
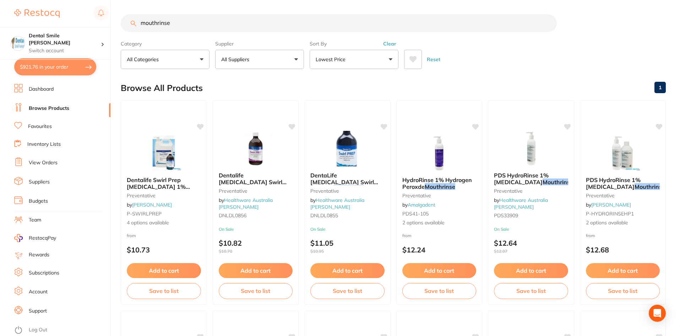
click at [244, 63] on p "All Suppliers" at bounding box center [236, 59] width 31 height 7
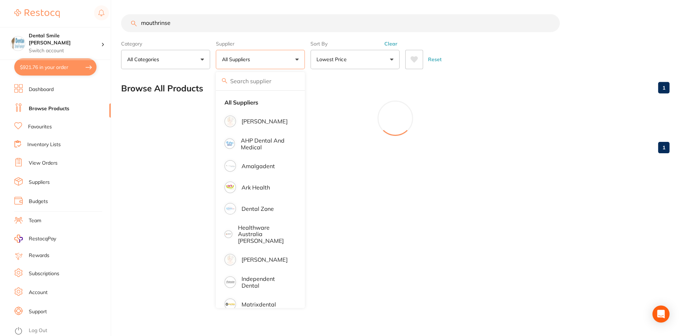
scroll to position [0, 0]
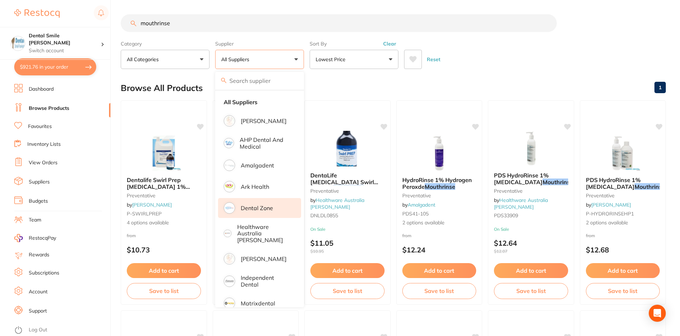
click at [255, 208] on p "Dental Zone" at bounding box center [257, 208] width 32 height 6
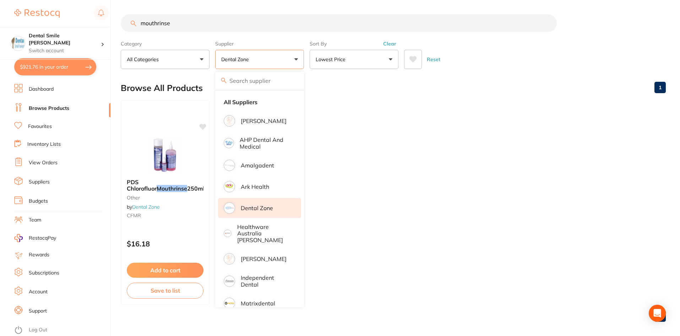
click at [45, 70] on button "$921.76 in your order" at bounding box center [55, 66] width 82 height 17
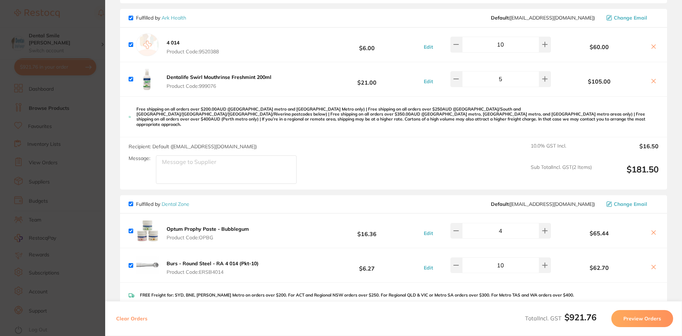
click at [77, 138] on section "Update RRP Set your pre negotiated price for this item. Item Agreed RRP (excl. …" at bounding box center [341, 168] width 682 height 336
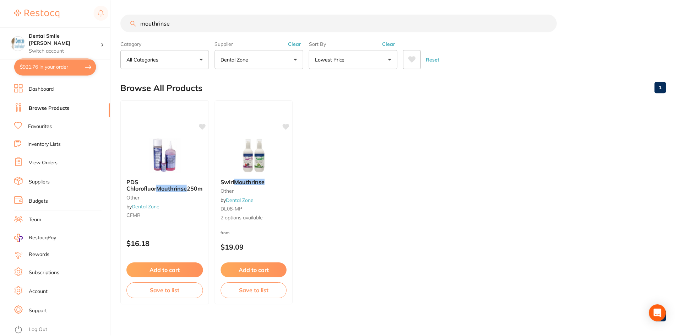
scroll to position [0, 0]
drag, startPoint x: 161, startPoint y: 26, endPoint x: 83, endPoint y: 17, distance: 78.4
click at [95, 18] on div "$921.76 Dental Smile Frankston Switch account Dental Smile Frankston $921.76 in…" at bounding box center [340, 168] width 680 height 336
type input "prophy paste"
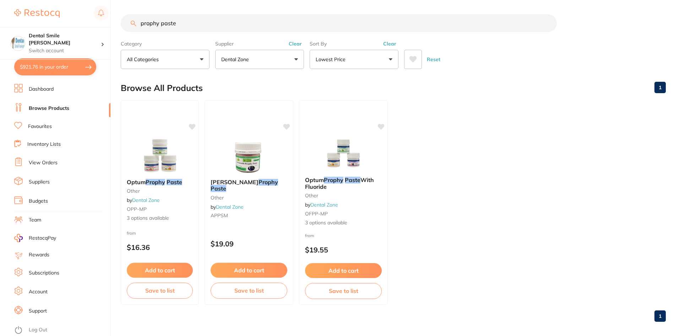
click at [258, 63] on button "Dental Zone" at bounding box center [259, 59] width 89 height 19
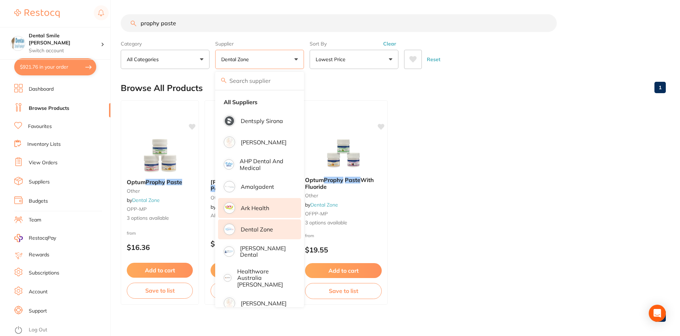
click at [262, 210] on p "Ark Health" at bounding box center [255, 208] width 28 height 6
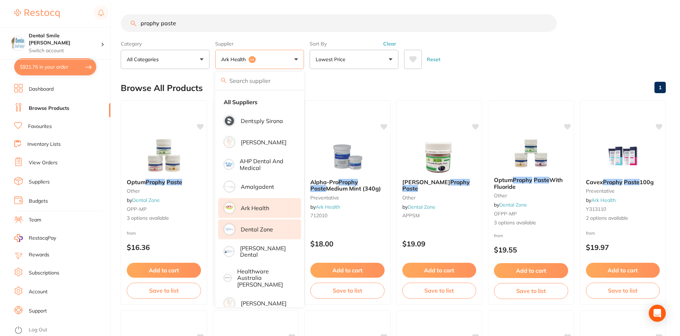
click at [280, 61] on button "Ark Health +1" at bounding box center [259, 59] width 89 height 19
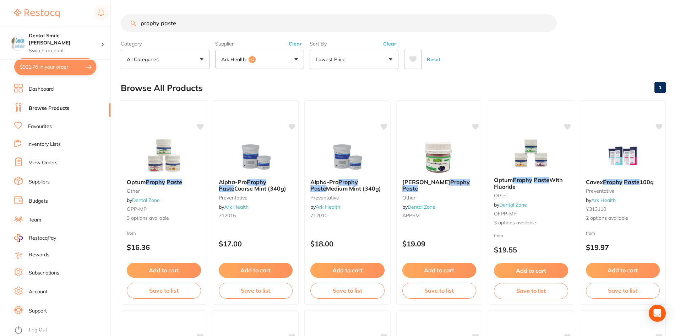
drag, startPoint x: 264, startPoint y: 60, endPoint x: 263, endPoint y: 74, distance: 13.5
click at [264, 62] on button "Ark Health +1" at bounding box center [259, 59] width 89 height 19
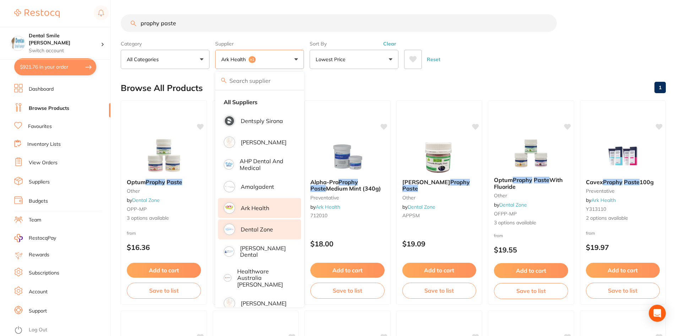
click at [256, 228] on p "Dental Zone" at bounding box center [257, 229] width 32 height 6
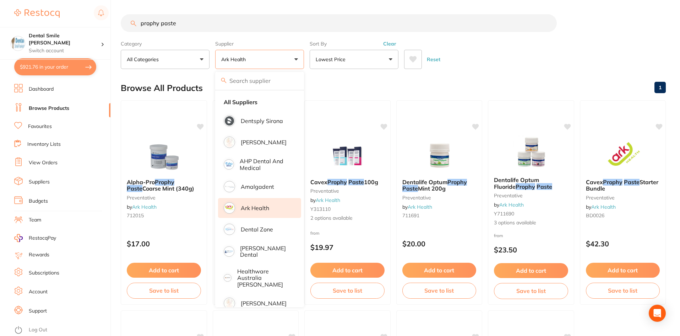
click at [536, 45] on div "Reset" at bounding box center [532, 56] width 256 height 25
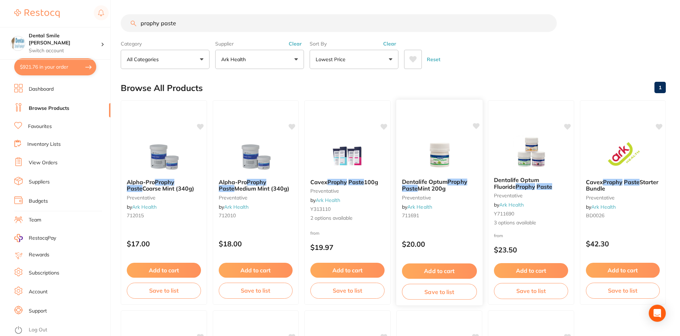
click at [443, 161] on img at bounding box center [439, 155] width 47 height 36
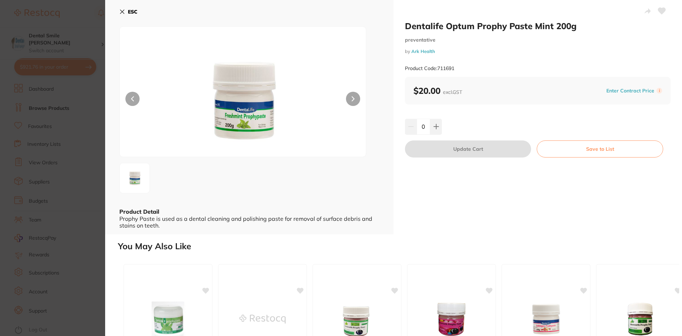
click at [74, 125] on section "Dentalife Optum Prophy Paste Mint 200g preventative by Ark Health Product Code:…" at bounding box center [341, 168] width 682 height 336
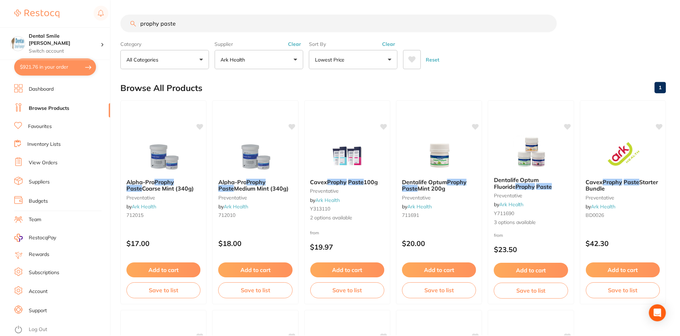
scroll to position [0, 0]
click at [526, 147] on img at bounding box center [531, 153] width 47 height 36
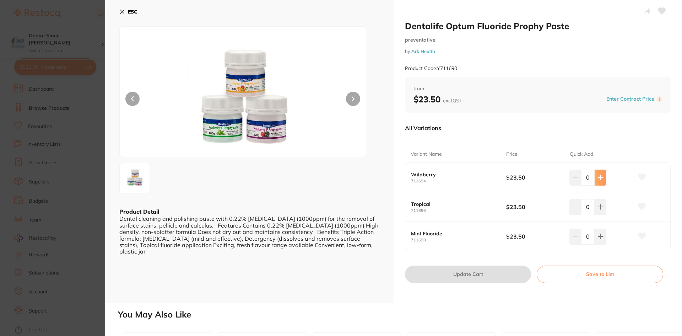
click at [600, 174] on button at bounding box center [601, 177] width 12 height 16
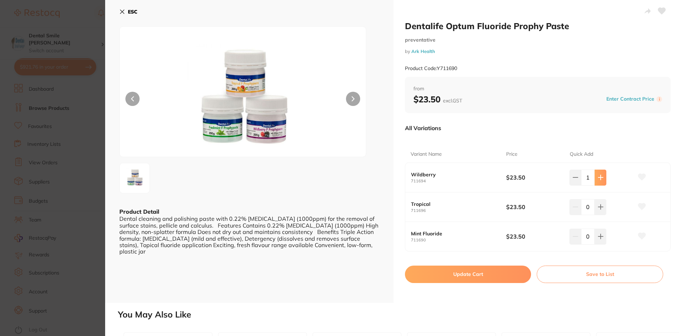
click at [600, 174] on button at bounding box center [601, 177] width 12 height 16
type input "4"
click at [460, 275] on button "Update Cart" at bounding box center [468, 273] width 126 height 17
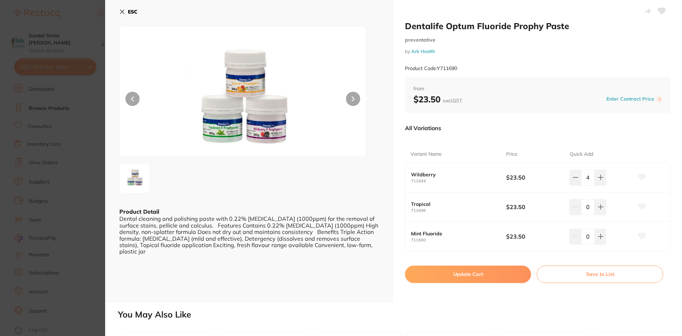
checkbox input "false"
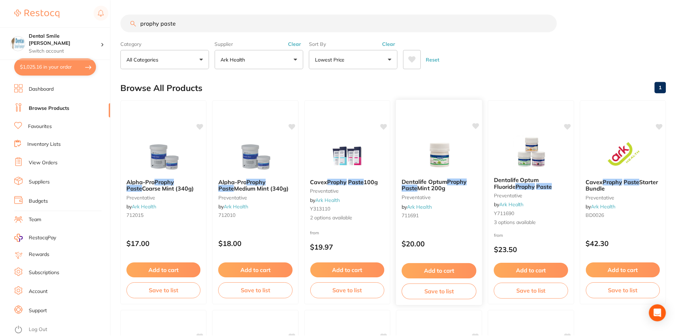
scroll to position [0, 0]
click at [50, 64] on button "$1,025.16 in your order" at bounding box center [55, 66] width 82 height 17
checkbox input "true"
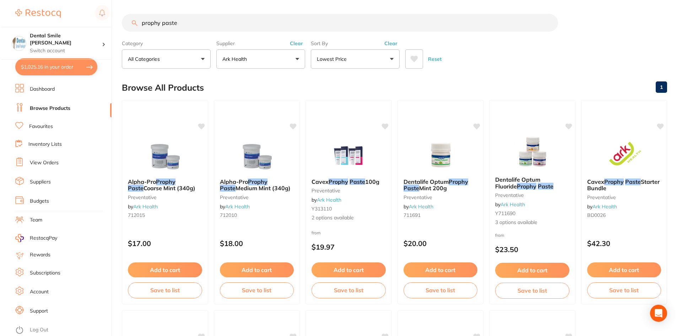
scroll to position [0, 0]
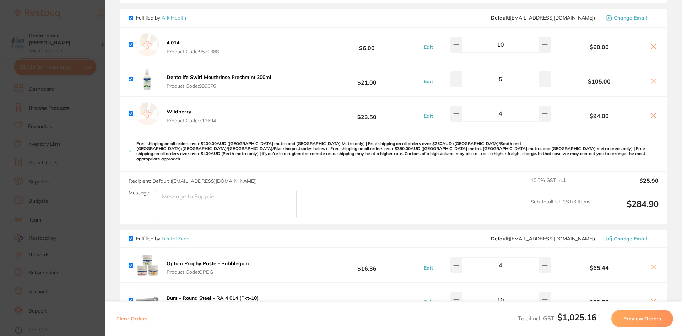
click at [175, 108] on b "Wildberry" at bounding box center [179, 111] width 25 height 6
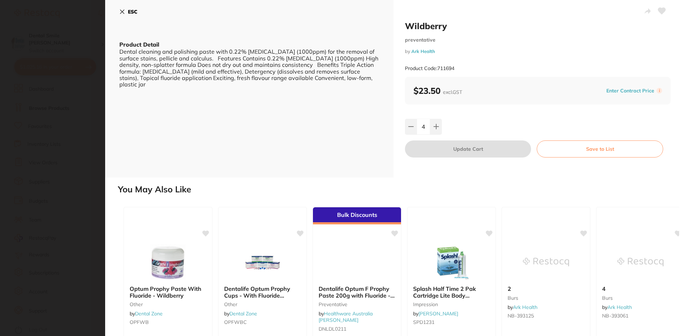
click at [22, 92] on section "Wildberry preventative by Ark Health Product Code: 711694 ESC Product Detail De…" at bounding box center [341, 168] width 682 height 336
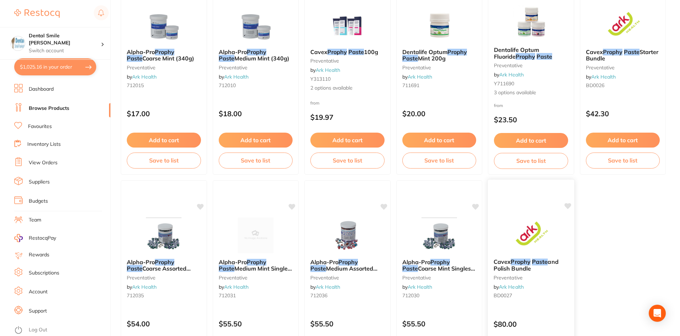
scroll to position [36, 0]
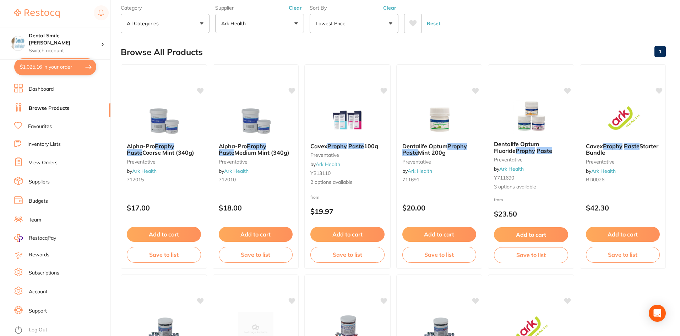
click at [56, 66] on button "$1,025.16 in your order" at bounding box center [55, 66] width 82 height 17
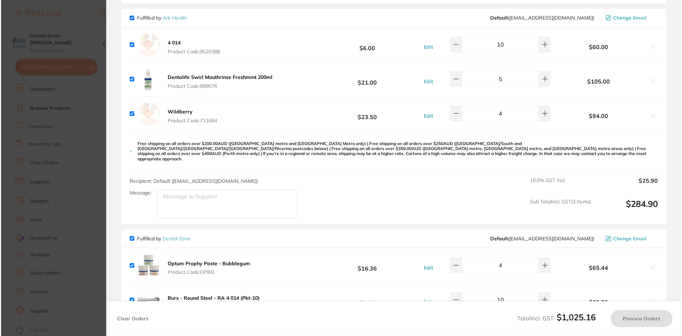
scroll to position [0, 0]
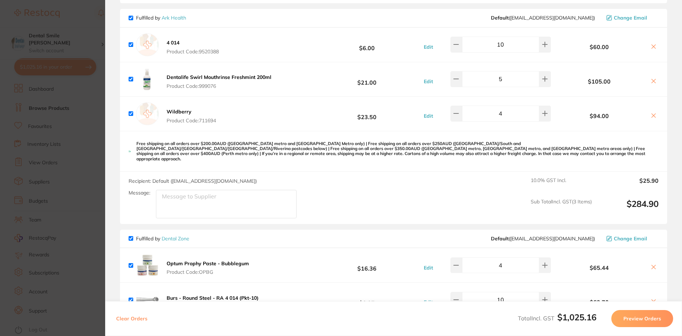
click at [49, 210] on section "Update RRP Set your pre negotiated price for this item. Item Agreed RRP (excl. …" at bounding box center [341, 168] width 682 height 336
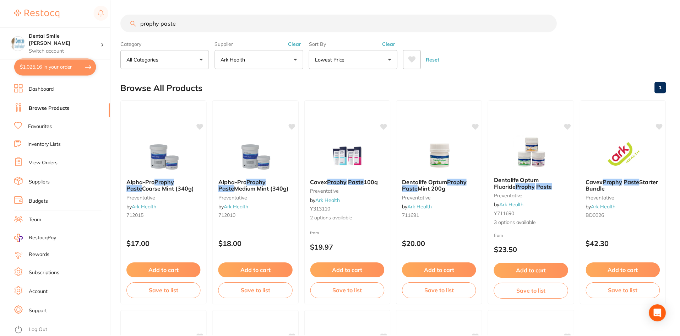
scroll to position [36, 0]
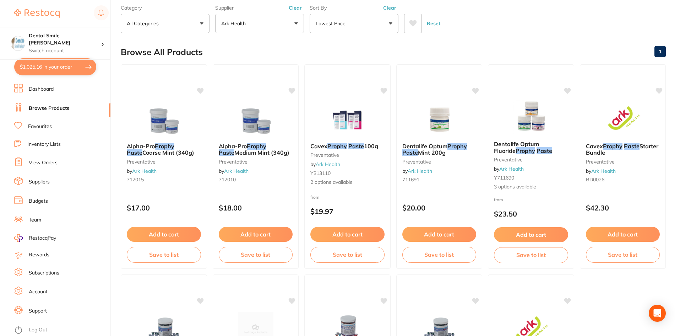
click at [58, 64] on button "$1,025.16 in your order" at bounding box center [55, 66] width 82 height 17
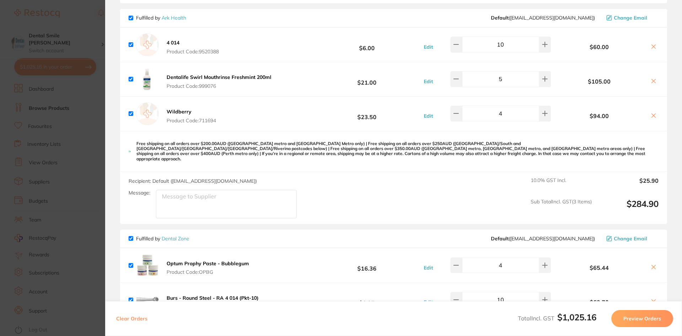
click at [85, 139] on section "Update RRP Set your pre negotiated price for this item. Item Agreed RRP (excl. …" at bounding box center [341, 168] width 682 height 336
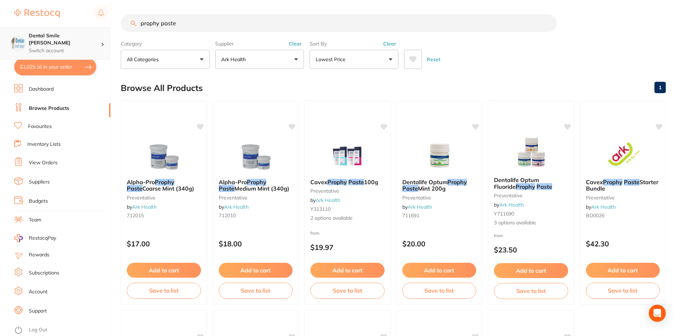
scroll to position [0, 0]
drag, startPoint x: 185, startPoint y: 23, endPoint x: 67, endPoint y: 39, distance: 118.6
click at [66, 42] on div "$1,025.16 Dental Smile Frankston Switch account Dental Smile Frankston $1,025.1…" at bounding box center [340, 168] width 680 height 336
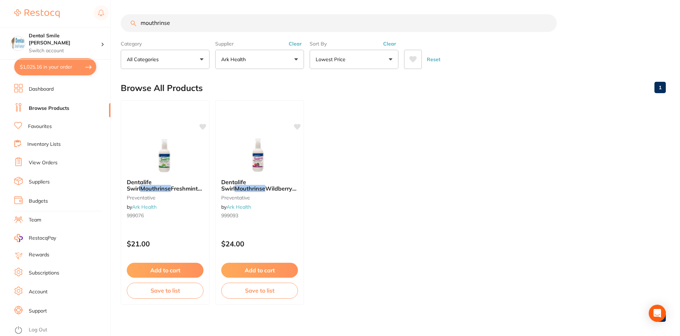
click at [268, 60] on button "Ark Health" at bounding box center [259, 59] width 89 height 19
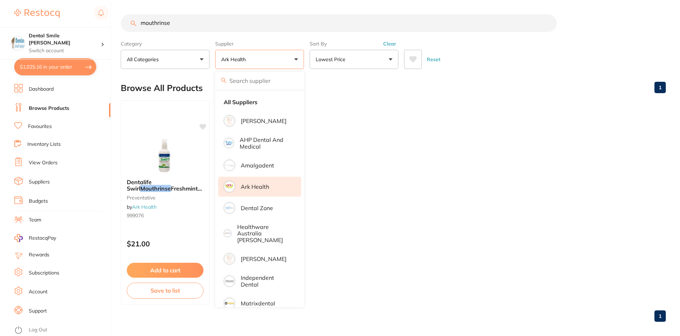
scroll to position [0, 0]
click at [292, 42] on label "Supplier" at bounding box center [259, 44] width 89 height 6
click at [282, 61] on button "Ark Health" at bounding box center [259, 59] width 89 height 19
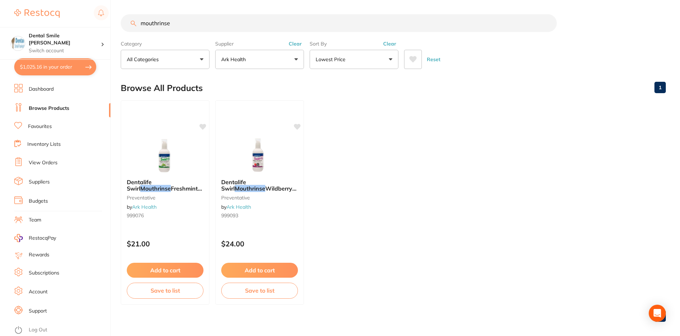
click at [296, 41] on button "Clear" at bounding box center [295, 44] width 17 height 6
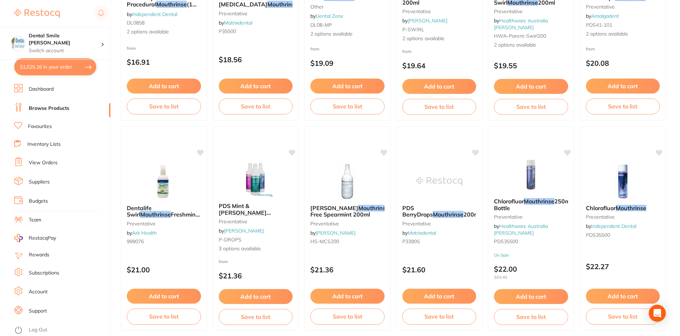
scroll to position [782, 0]
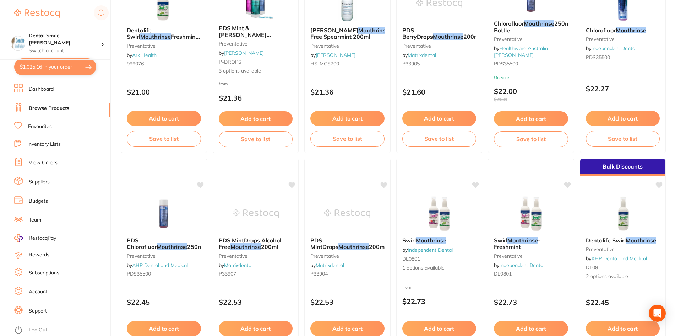
click at [46, 68] on button "$1,025.16 in your order" at bounding box center [55, 66] width 82 height 17
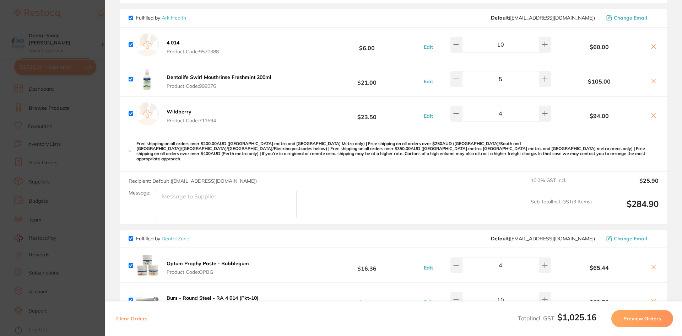
click at [29, 136] on section "Update RRP Set your pre negotiated price for this item. Item Agreed RRP (excl. …" at bounding box center [341, 168] width 682 height 336
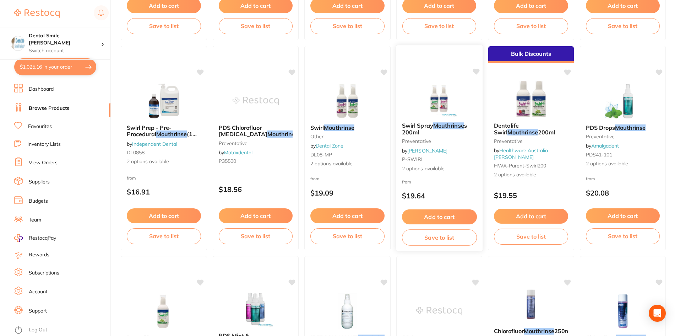
scroll to position [462, 0]
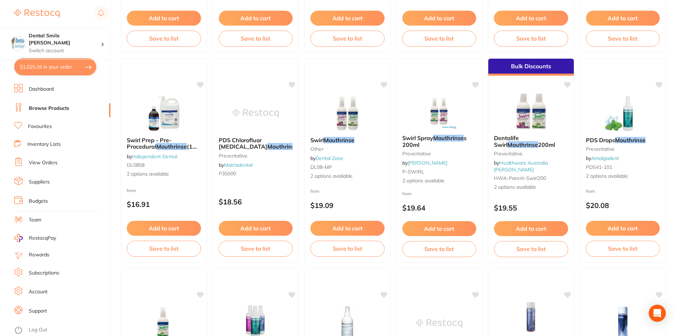
click at [60, 64] on button "$1,025.16 in your order" at bounding box center [55, 66] width 82 height 17
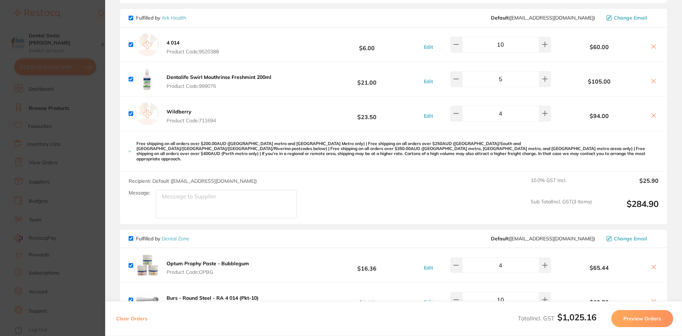
click at [66, 189] on section "Update RRP Set your pre negotiated price for this item. Item Agreed RRP (excl. …" at bounding box center [341, 168] width 682 height 336
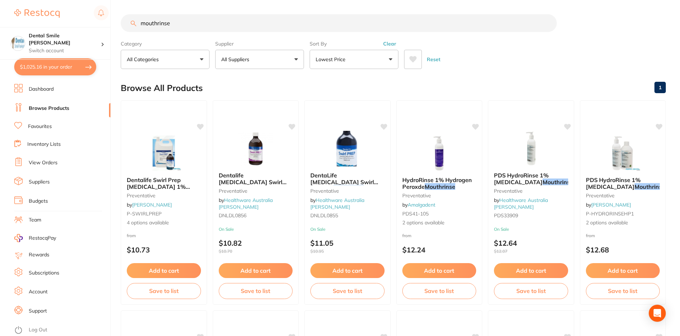
click at [141, 27] on input "mouthrinse" at bounding box center [339, 23] width 436 height 18
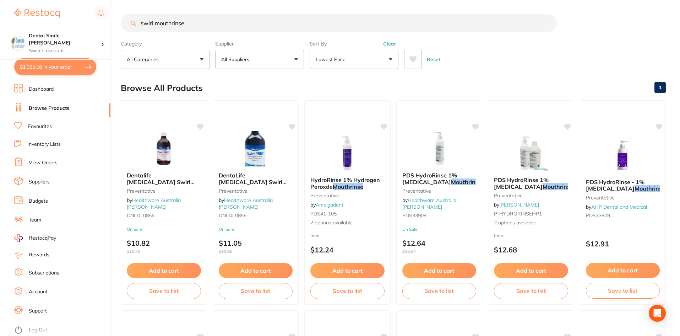
type input "swirl mouthrinse"
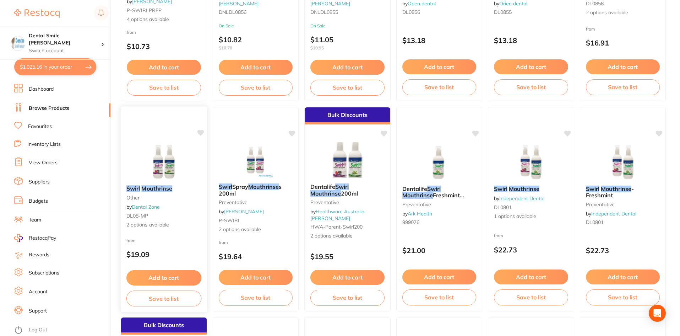
scroll to position [213, 0]
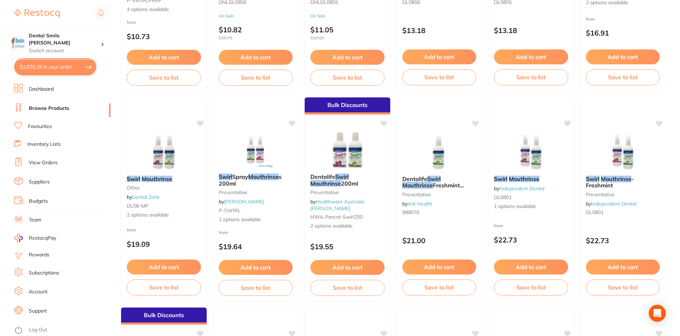
drag, startPoint x: 144, startPoint y: 161, endPoint x: 264, endPoint y: 156, distance: 120.5
click at [144, 161] on img at bounding box center [164, 152] width 46 height 36
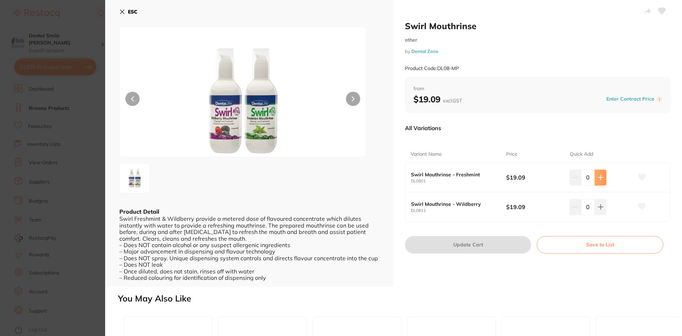
click at [601, 178] on icon at bounding box center [600, 177] width 5 height 5
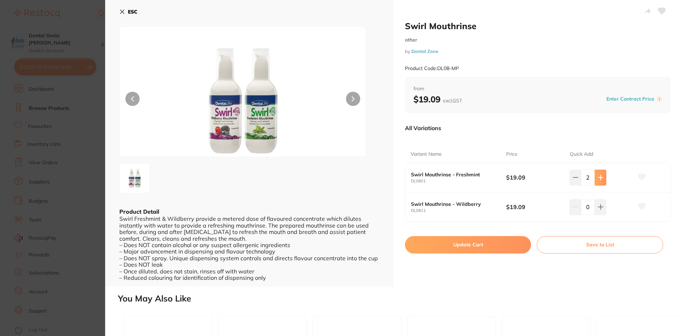
click at [601, 178] on icon at bounding box center [600, 177] width 5 height 5
type input "5"
click at [477, 241] on button "Update Cart" at bounding box center [468, 244] width 126 height 17
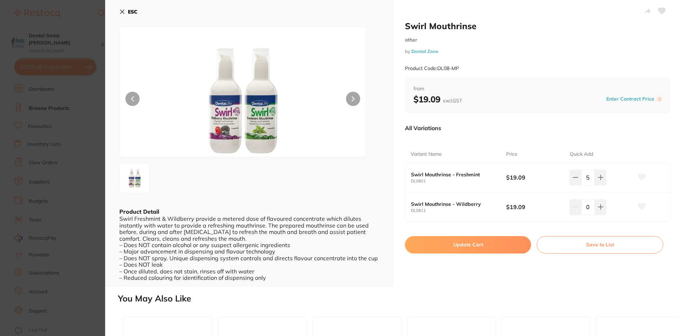
checkbox input "false"
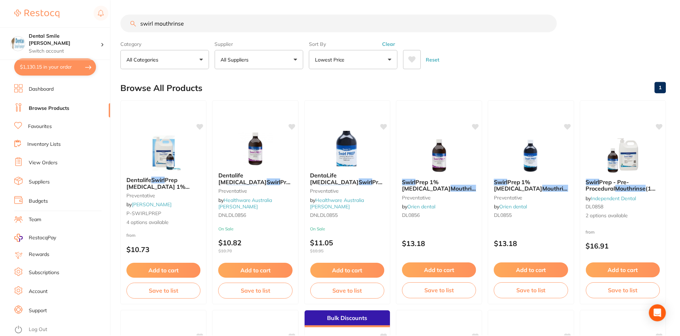
scroll to position [213, 0]
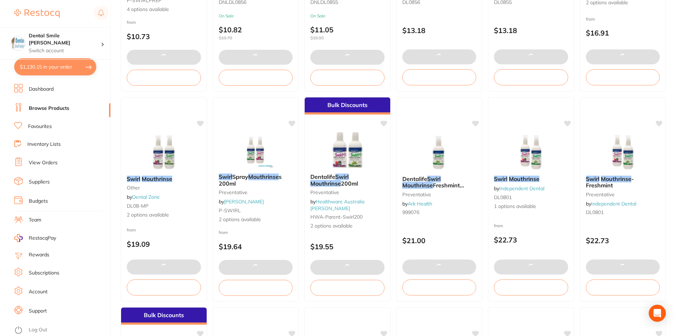
click at [49, 64] on button "$1,130.15 in your order" at bounding box center [55, 66] width 82 height 17
checkbox input "true"
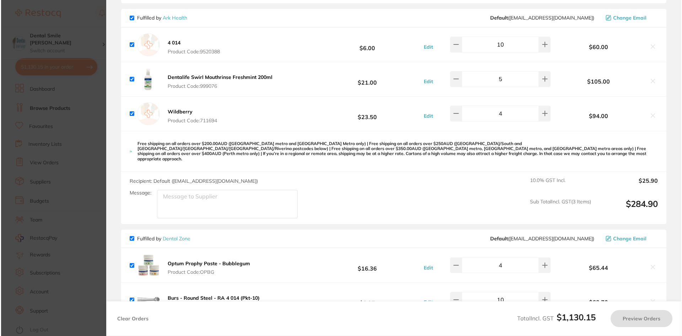
scroll to position [0, 0]
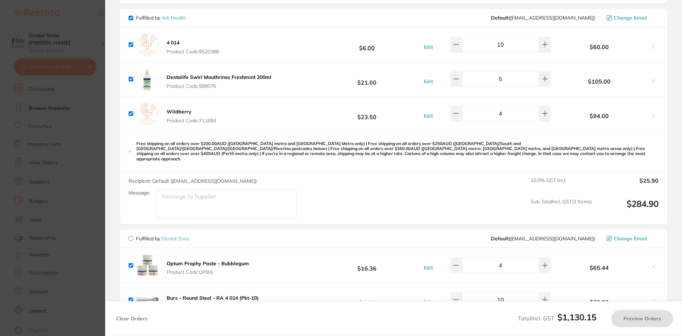
checkbox input "false"
checkbox input "true"
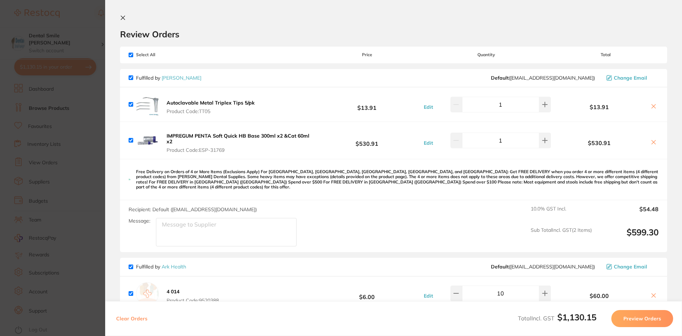
click at [130, 55] on input "checkbox" at bounding box center [131, 55] width 5 height 5
checkbox input "false"
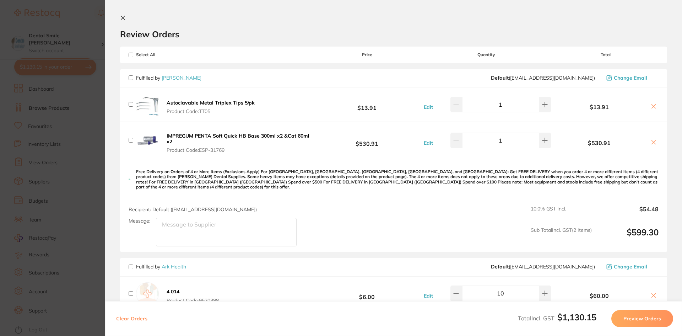
checkbox input "false"
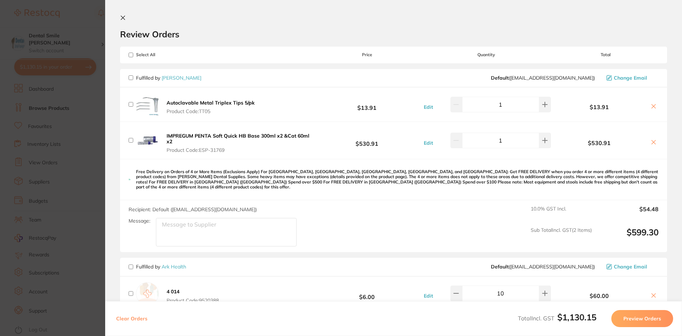
checkbox input "false"
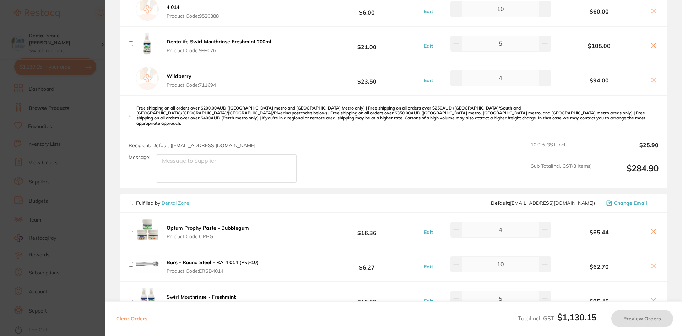
scroll to position [426, 0]
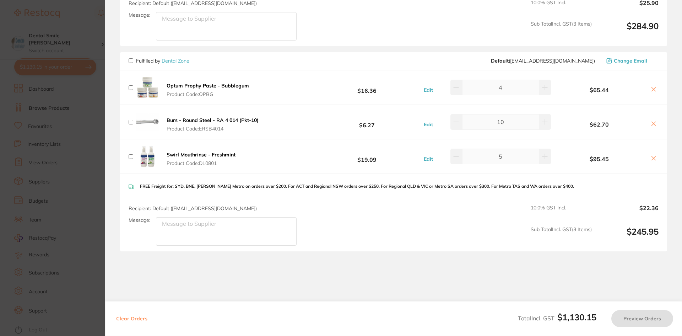
click at [131, 58] on input "checkbox" at bounding box center [131, 60] width 5 height 5
checkbox input "true"
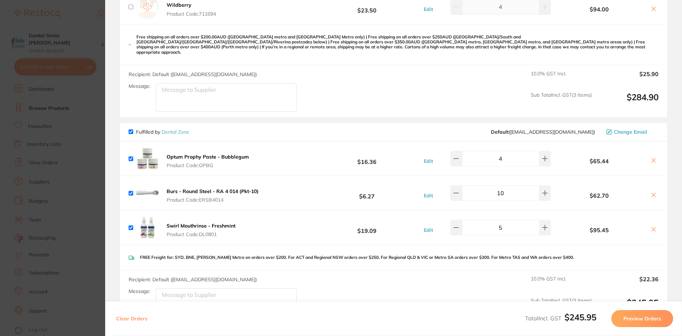
scroll to position [391, 0]
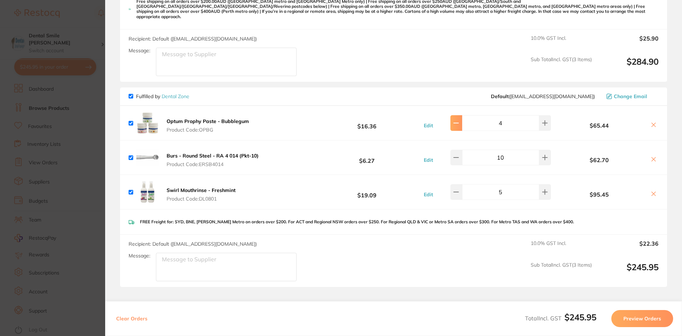
click at [462, 115] on button at bounding box center [457, 123] width 12 height 16
click at [544, 120] on icon at bounding box center [545, 123] width 6 height 6
type input "3"
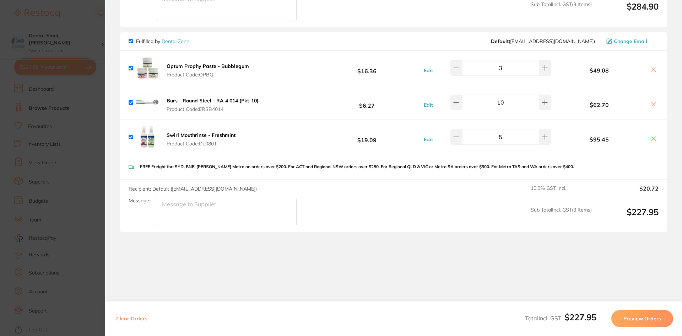
scroll to position [447, 0]
click at [637, 319] on button "Preview Orders" at bounding box center [642, 318] width 62 height 17
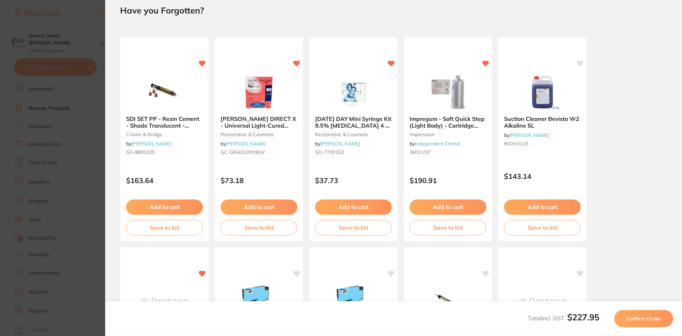
scroll to position [0, 0]
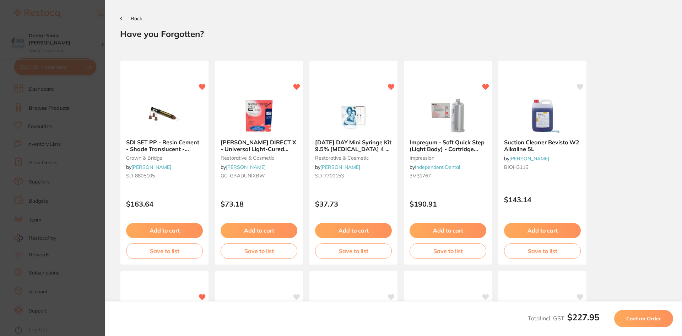
click at [638, 319] on span "Confirm Order" at bounding box center [643, 318] width 35 height 6
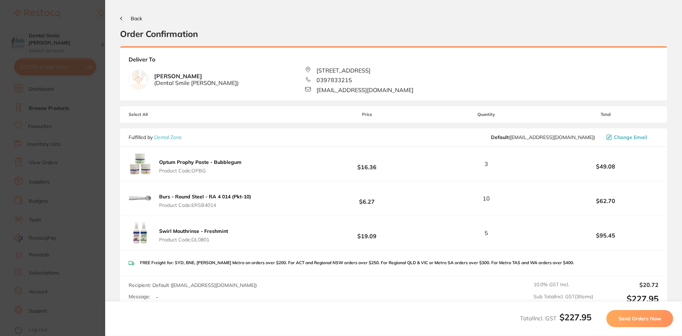
click at [626, 315] on span "Send Orders Now" at bounding box center [640, 318] width 43 height 6
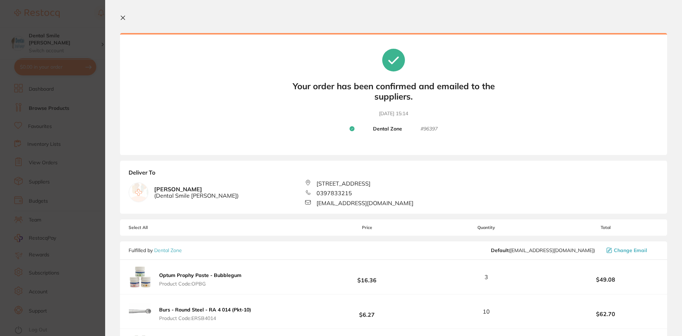
click at [55, 146] on section "Update RRP Set your pre negotiated price for this item. Item Agreed RRP (excl. …" at bounding box center [341, 168] width 682 height 336
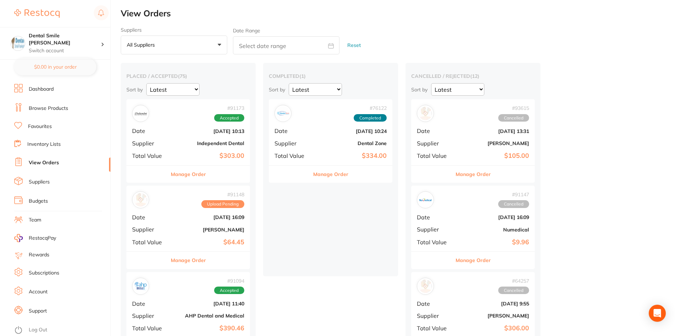
checkbox input "false"
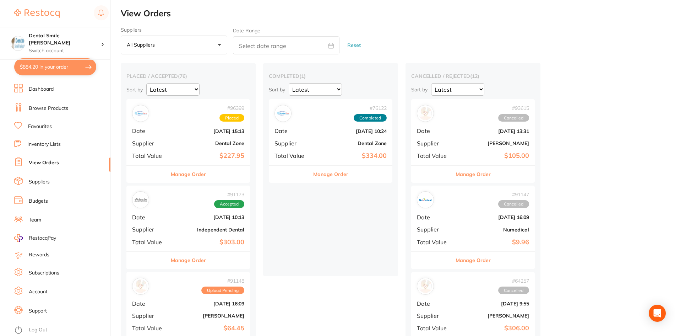
click at [46, 183] on link "Suppliers" at bounding box center [39, 181] width 21 height 7
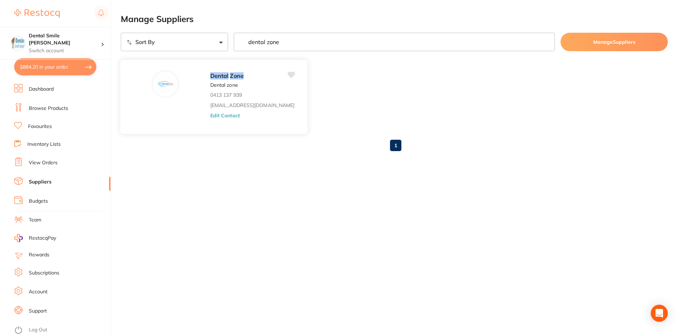
type input "dental zone"
click at [210, 116] on button "Edit Contact" at bounding box center [224, 115] width 29 height 6
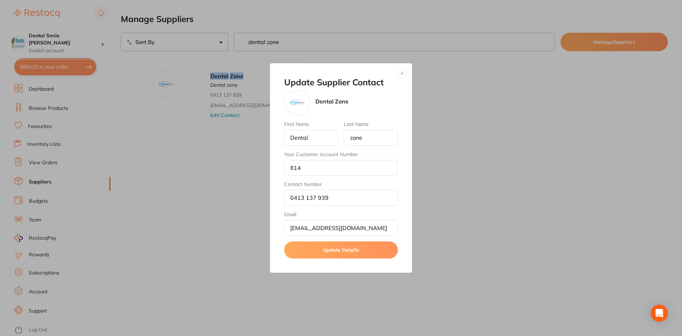
click at [194, 205] on div "Update Supplier Contact Dental Zone First Name Dental Last Name zone Your Custo…" at bounding box center [341, 168] width 682 height 336
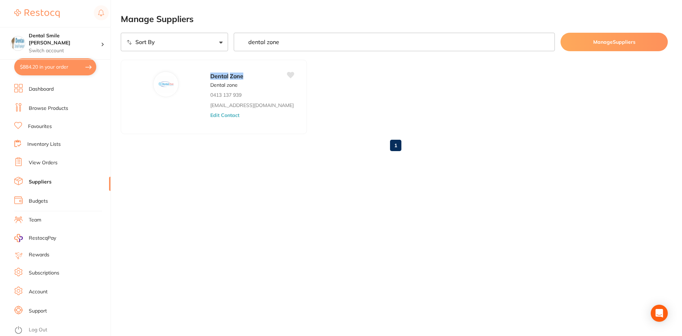
click at [49, 87] on link "Dashboard" at bounding box center [41, 89] width 25 height 7
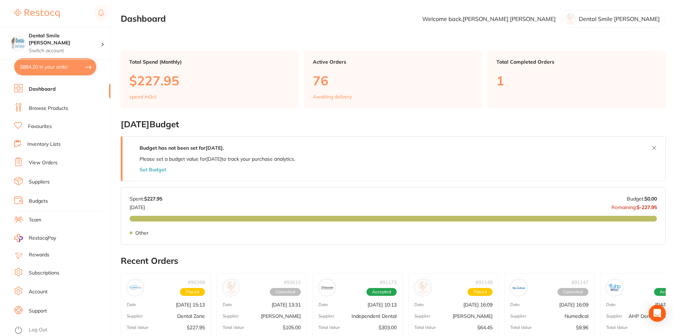
click at [44, 163] on link "View Orders" at bounding box center [43, 162] width 29 height 7
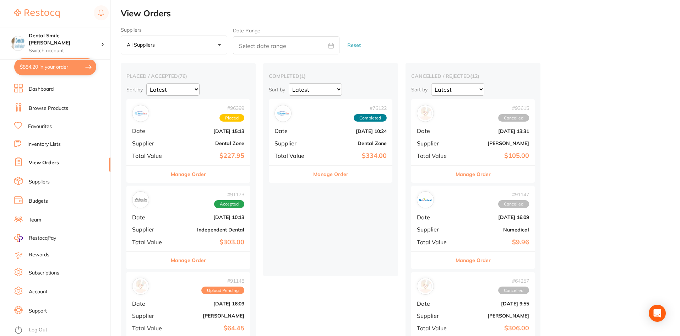
click at [37, 186] on li "Suppliers" at bounding box center [62, 182] width 96 height 11
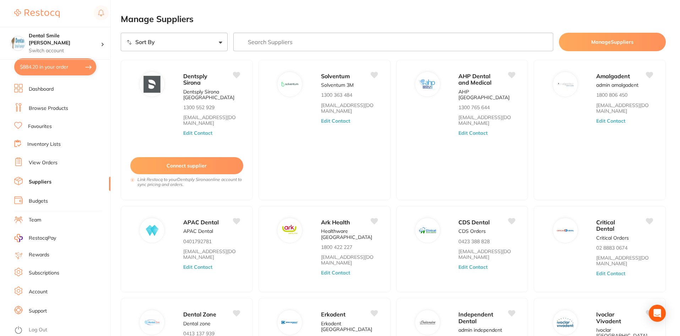
click at [289, 40] on input "search" at bounding box center [393, 42] width 320 height 18
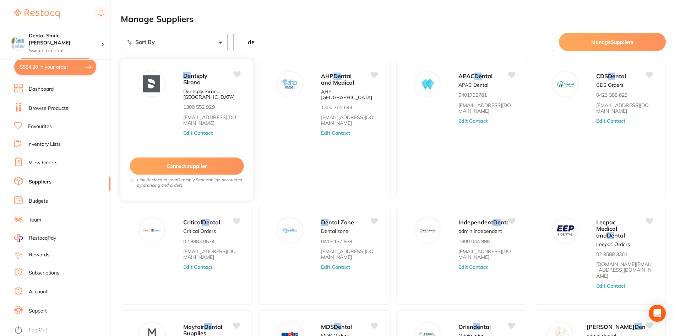
type input "de"
click at [184, 84] on span "ntsply Sirona" at bounding box center [195, 79] width 25 height 14
drag, startPoint x: 263, startPoint y: 45, endPoint x: 214, endPoint y: 43, distance: 48.7
click at [214, 43] on div "Sort By A-Z Z-A de Manage Suppliers" at bounding box center [393, 42] width 545 height 18
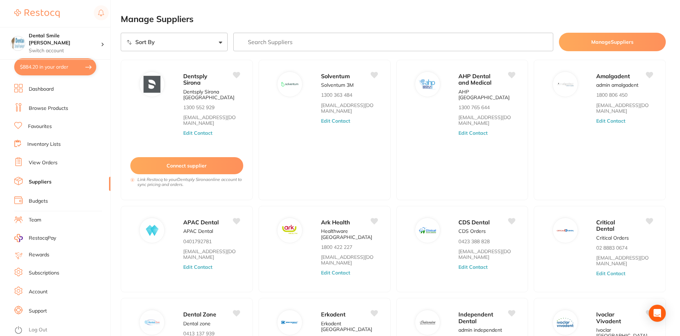
click at [41, 111] on link "Browse Products" at bounding box center [48, 108] width 39 height 7
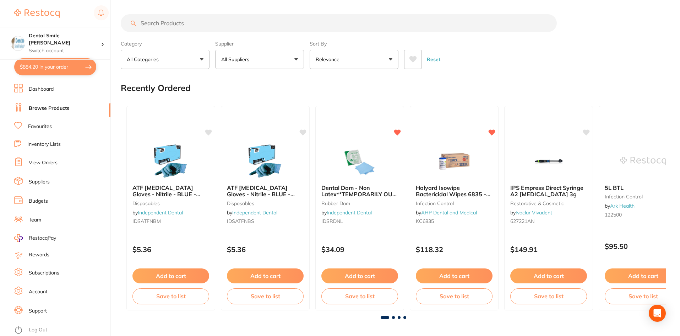
click at [152, 21] on input "search" at bounding box center [339, 23] width 436 height 18
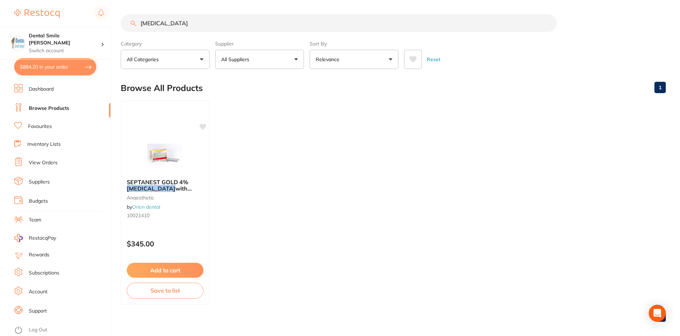
click at [282, 60] on button "All Suppliers" at bounding box center [259, 59] width 89 height 19
drag, startPoint x: 205, startPoint y: 23, endPoint x: 111, endPoint y: 20, distance: 94.2
click at [116, 22] on div "$884.20 Dental Smile Frankston Switch account Dental Smile Frankston $884.20 in…" at bounding box center [340, 168] width 680 height 336
type input "[MEDICAL_DATA]"
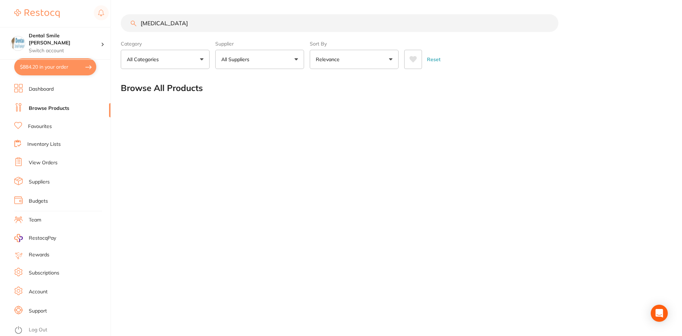
click at [38, 184] on link "Suppliers" at bounding box center [39, 181] width 21 height 7
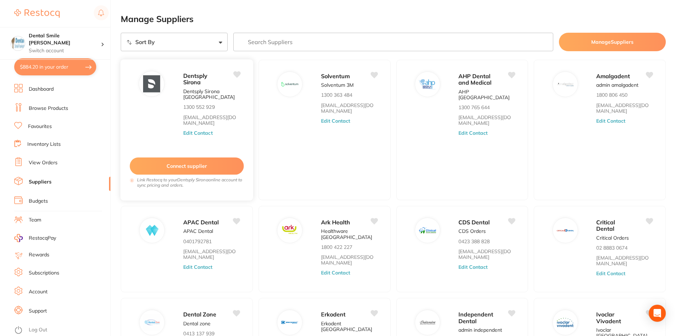
click at [194, 132] on button "Edit Contact" at bounding box center [197, 133] width 29 height 6
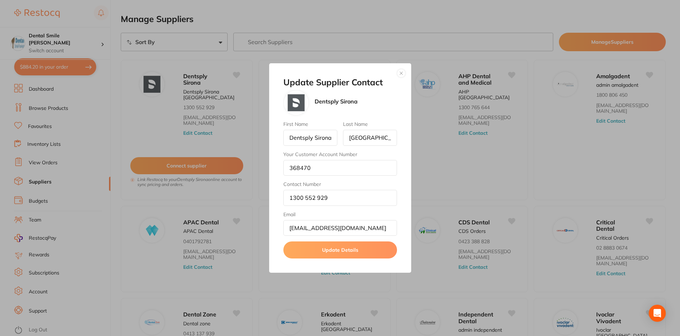
click at [401, 74] on button "button" at bounding box center [401, 73] width 9 height 9
